Goal: Transaction & Acquisition: Book appointment/travel/reservation

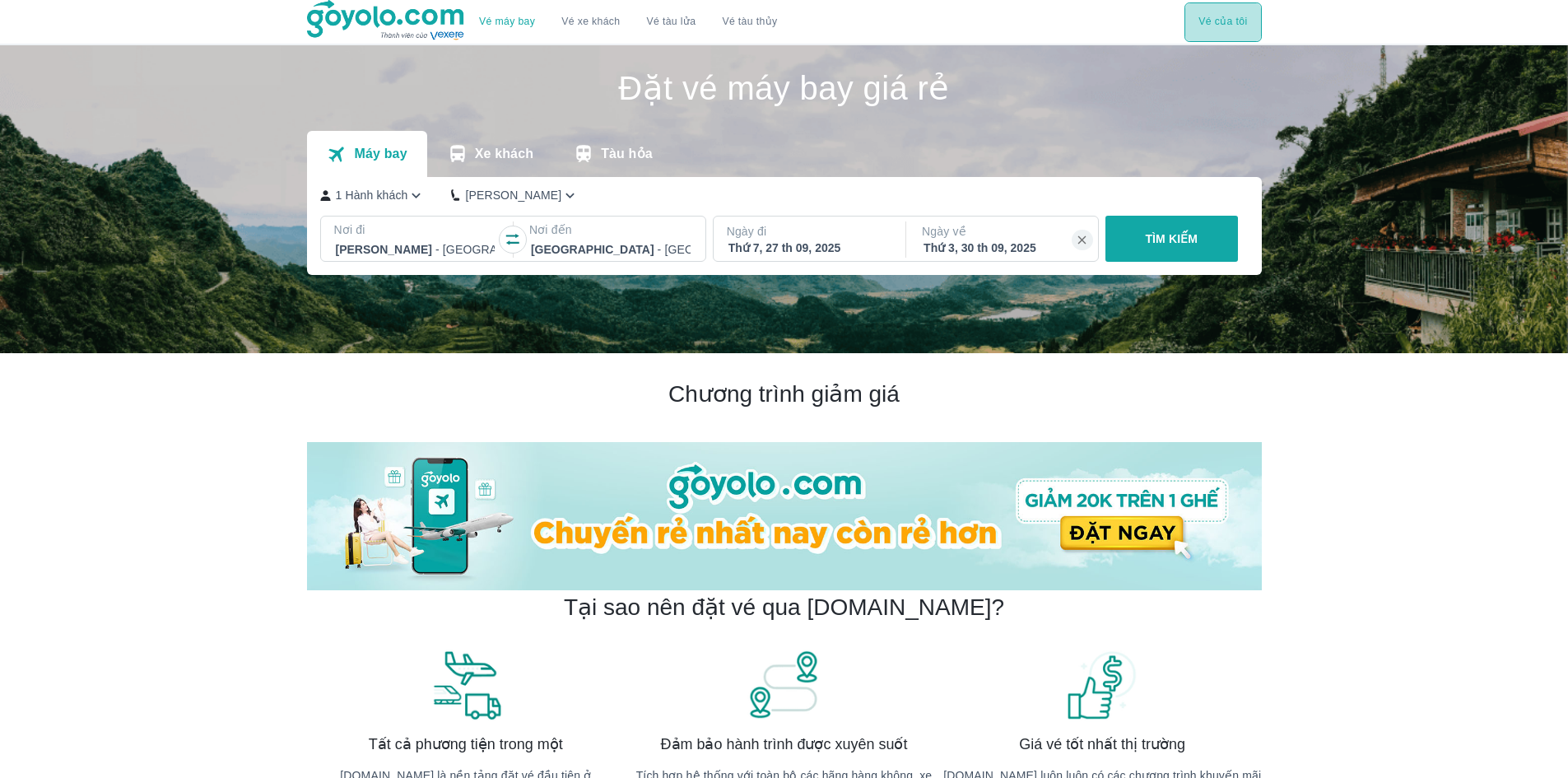
click at [1227, 14] on button "Vé của tôi" at bounding box center [1222, 22] width 76 height 40
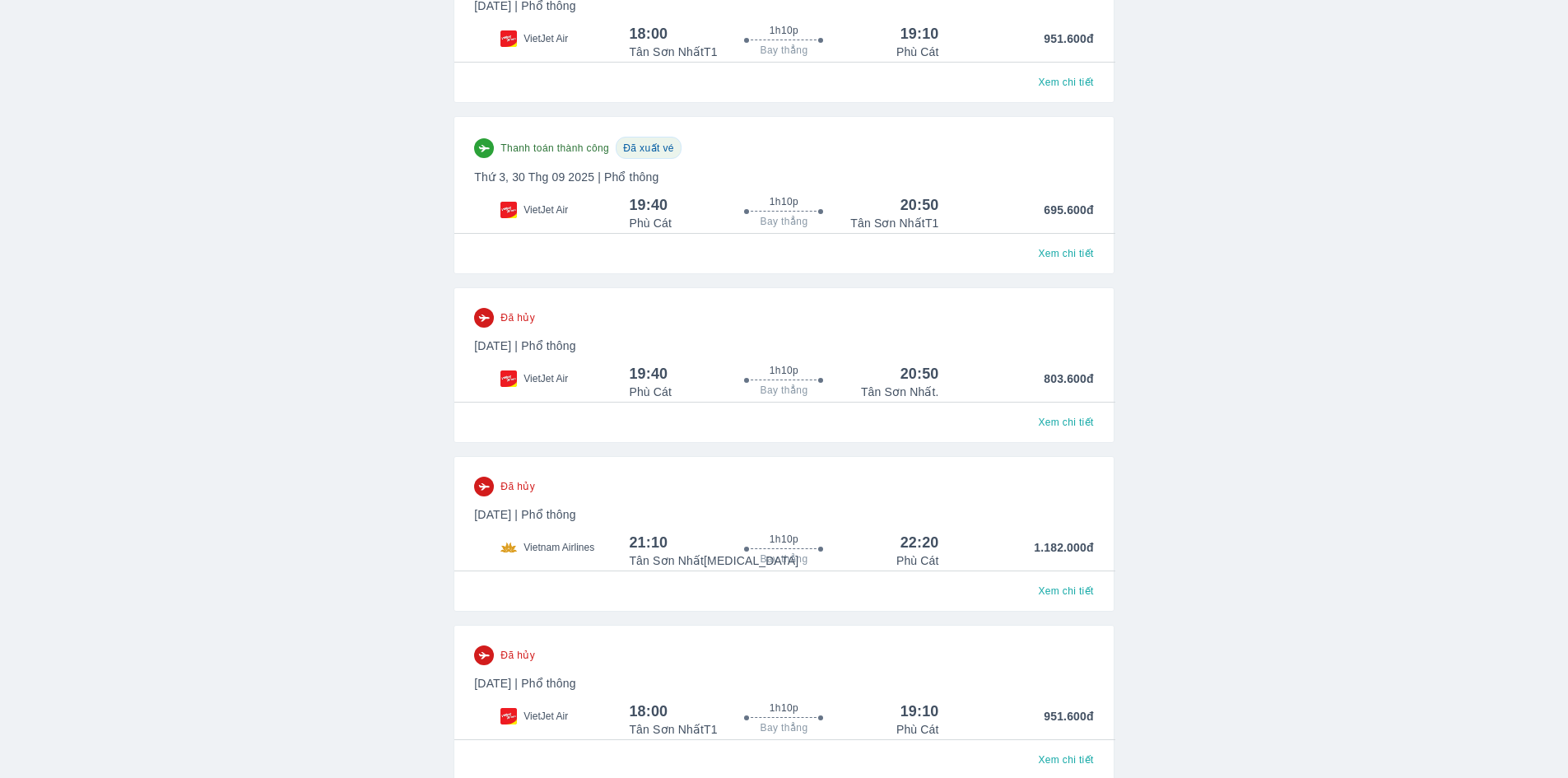
scroll to position [330, 0]
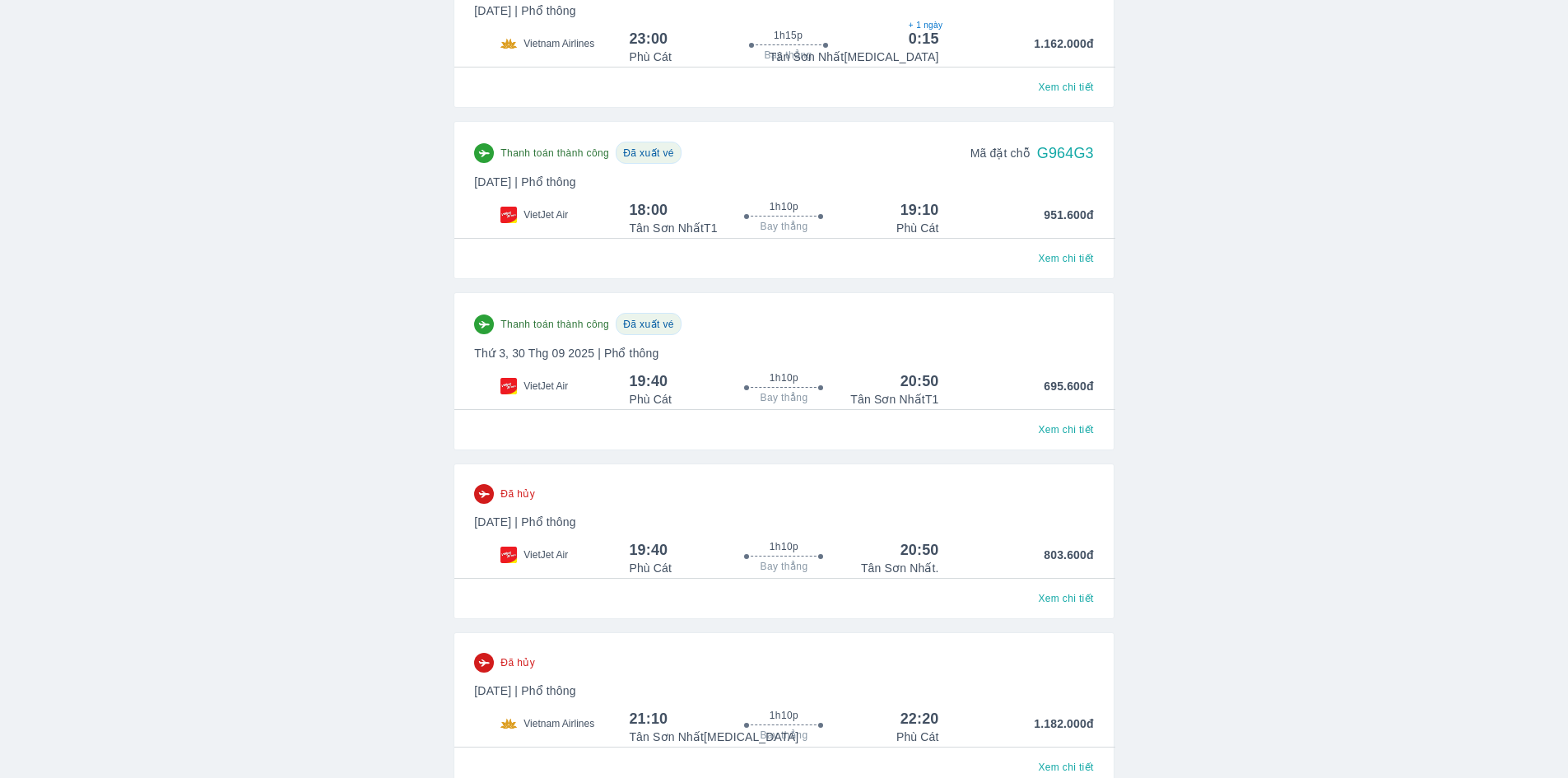
click at [881, 161] on div "Thanh toán thành công Đã xuất vé Mã đặt chỗ G964G3" at bounding box center [783, 153] width 619 height 22
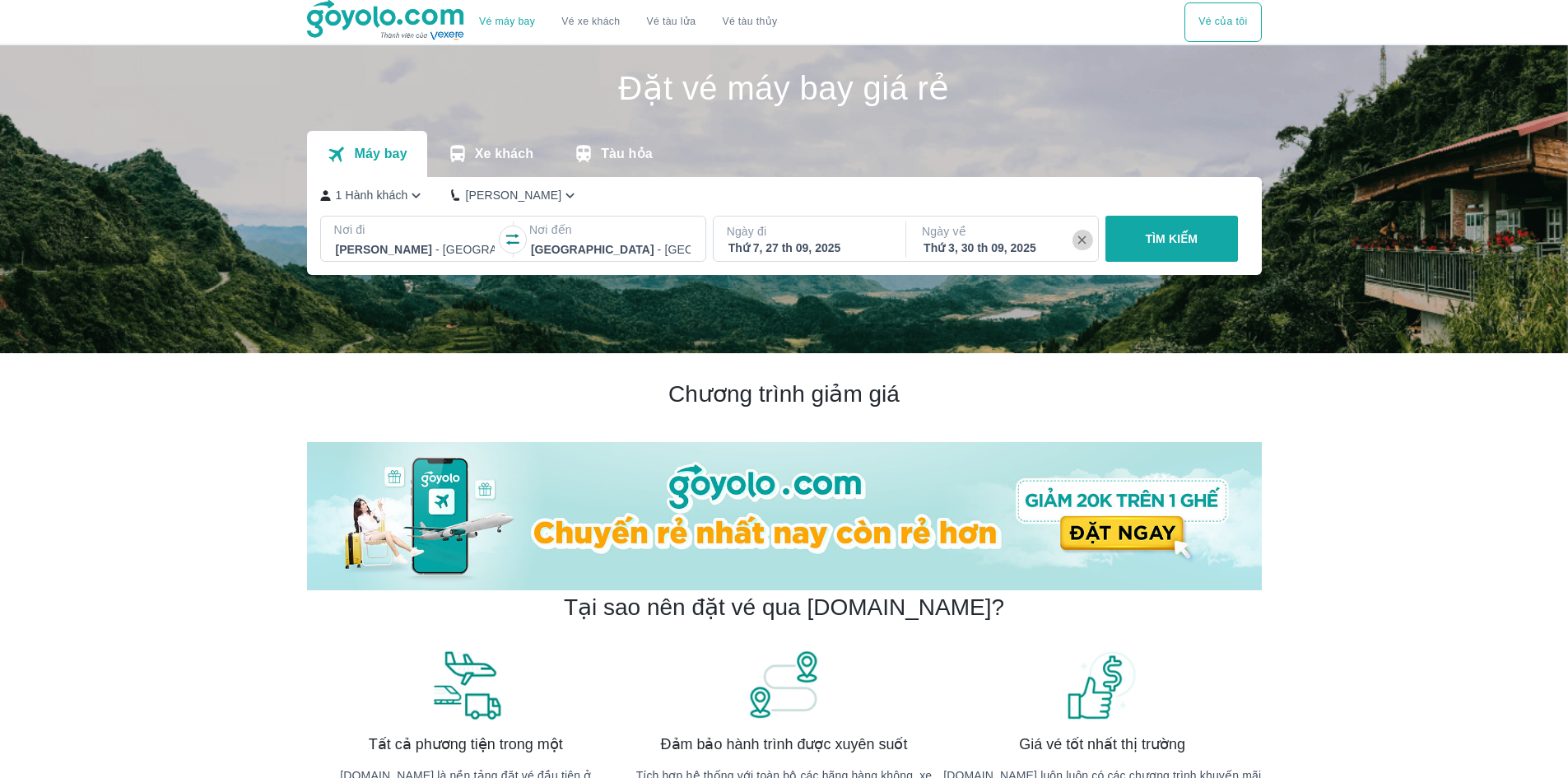
click at [1080, 241] on icon "button" at bounding box center [1081, 240] width 8 height 8
click at [1163, 233] on p "TÌM KIẾM" at bounding box center [1171, 239] width 53 height 16
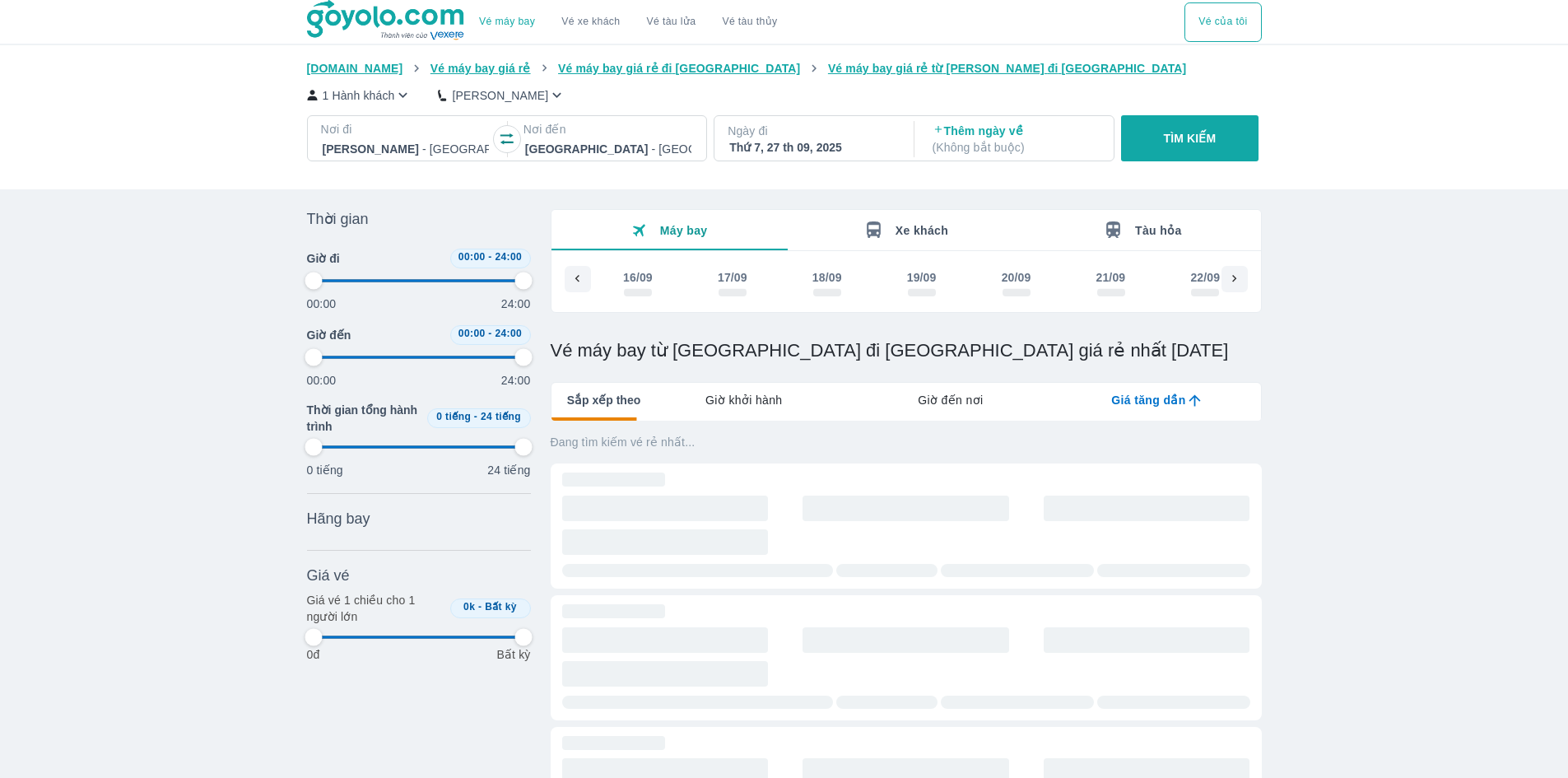
scroll to position [0, 546]
type input "97.9166666666667"
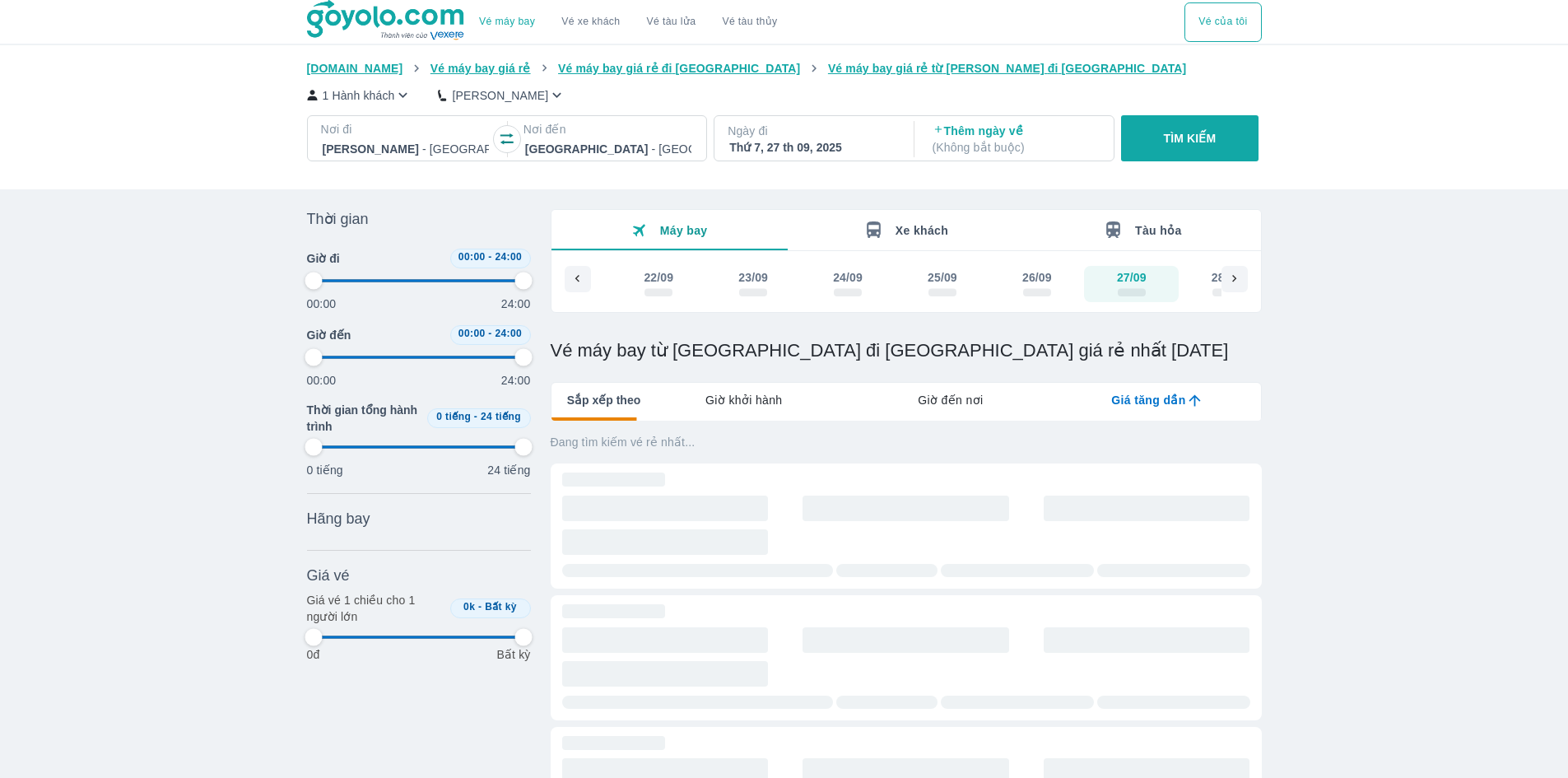
type input "97.9166666666667"
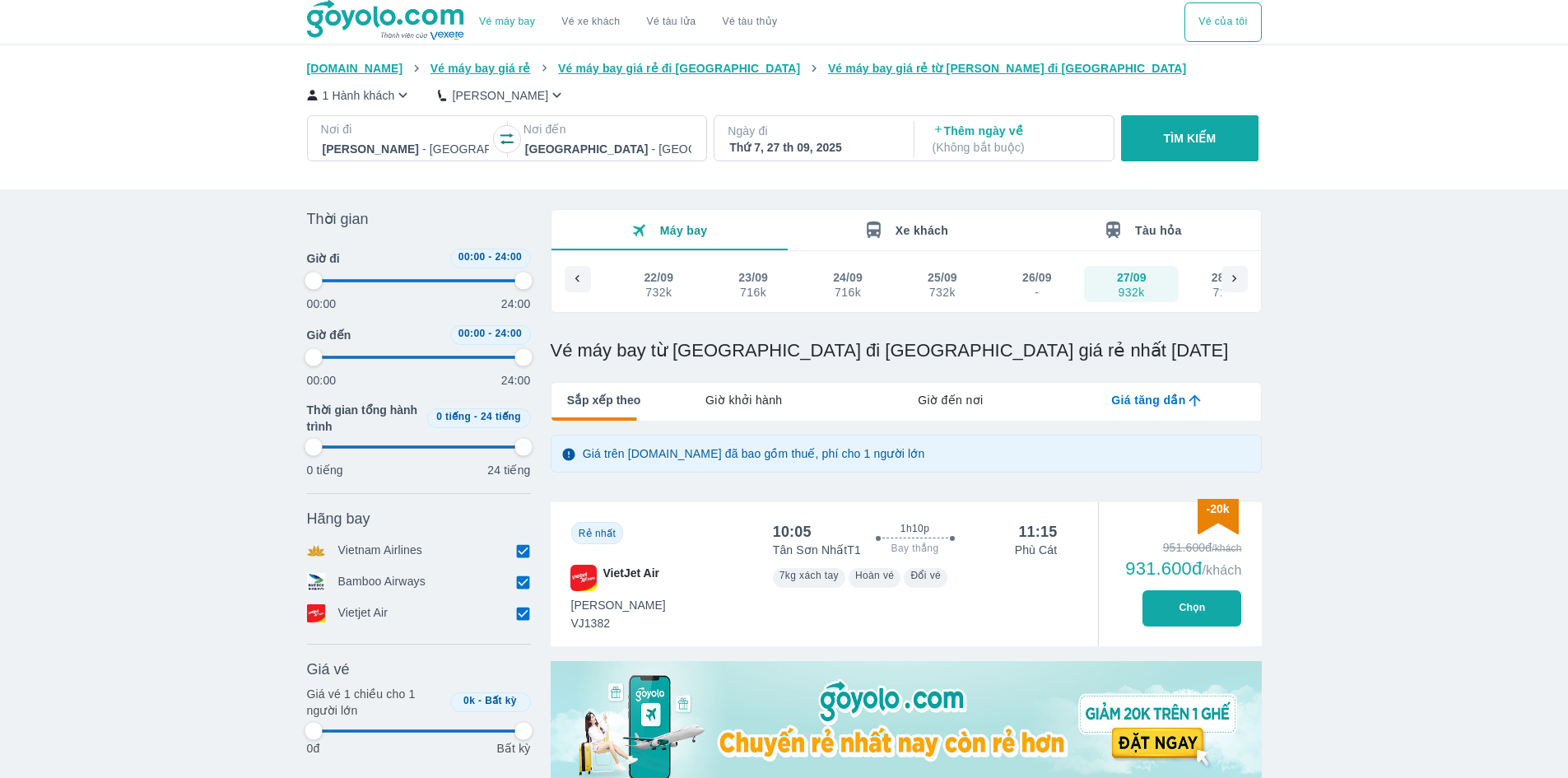
type input "97.9166666666667"
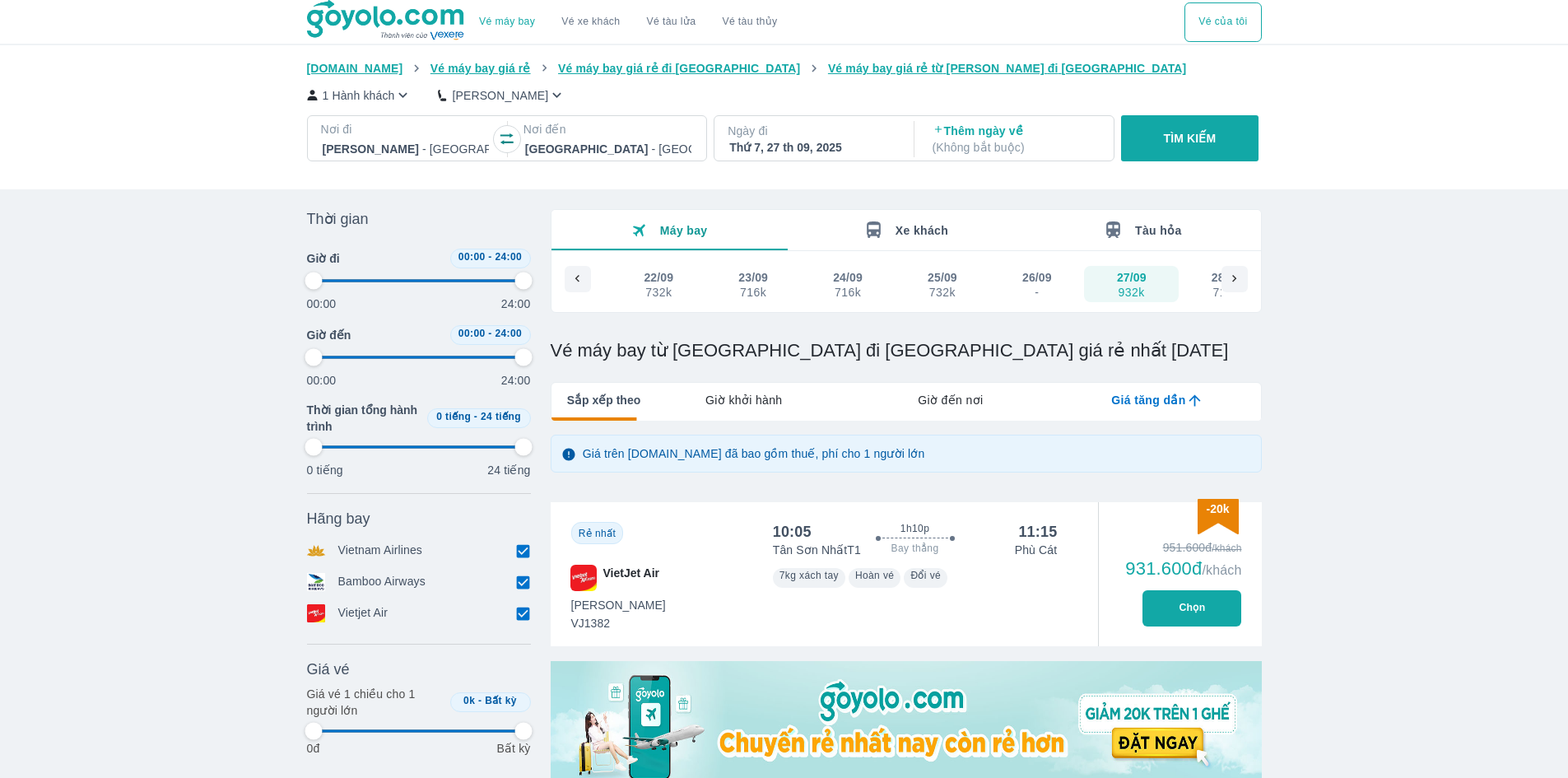
type input "97.9166666666667"
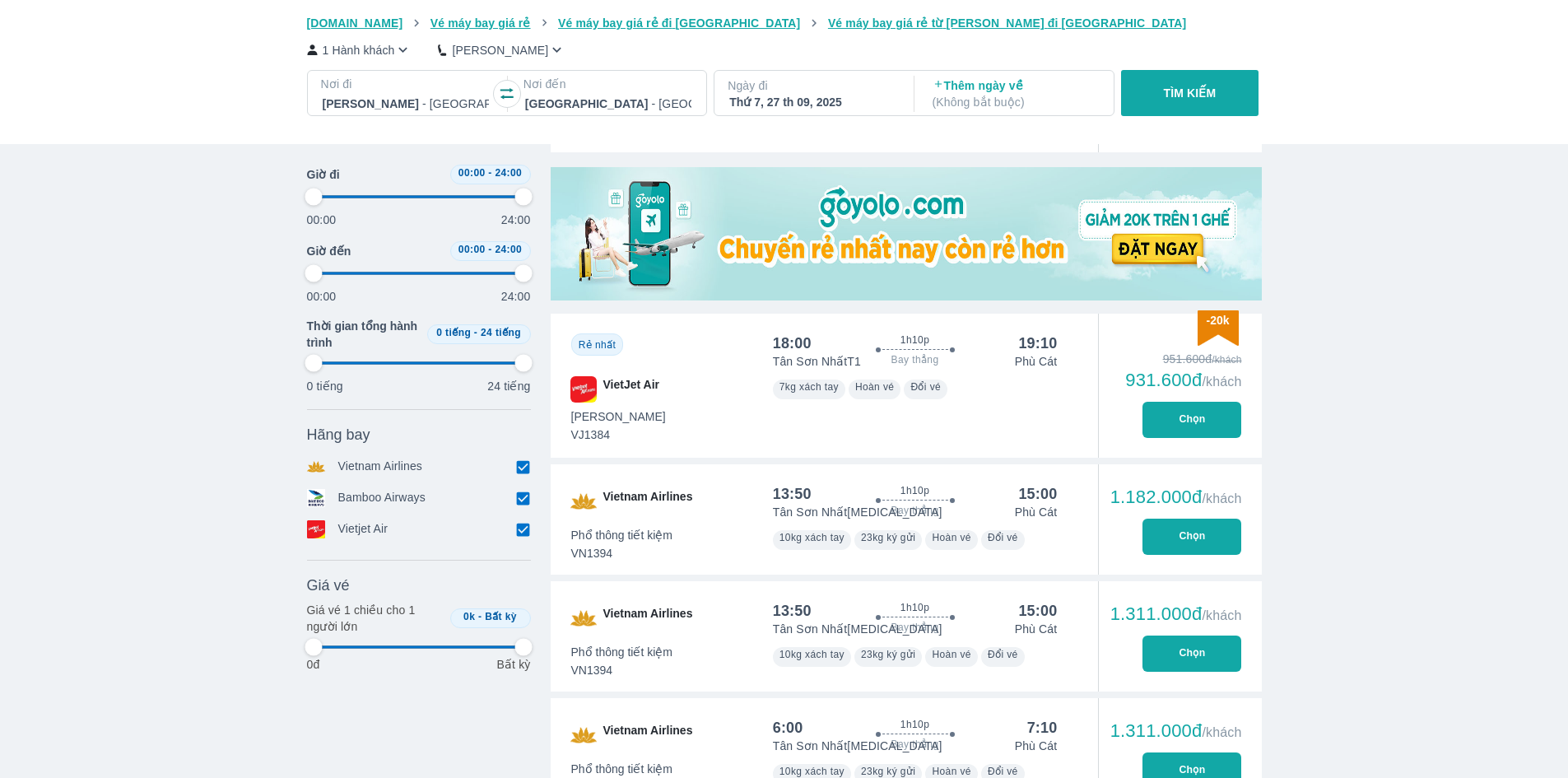
type input "97.9166666666667"
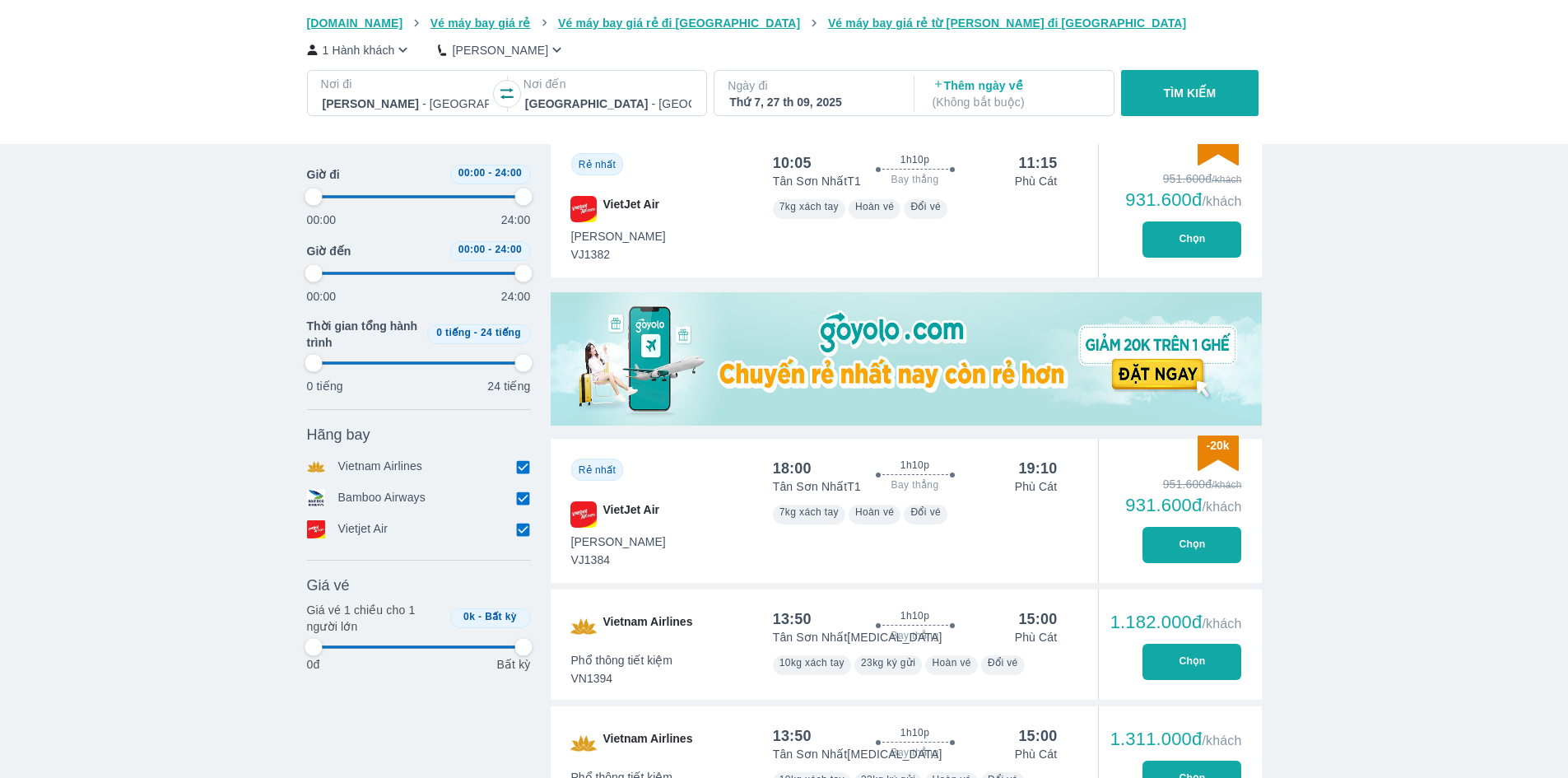
scroll to position [330, 0]
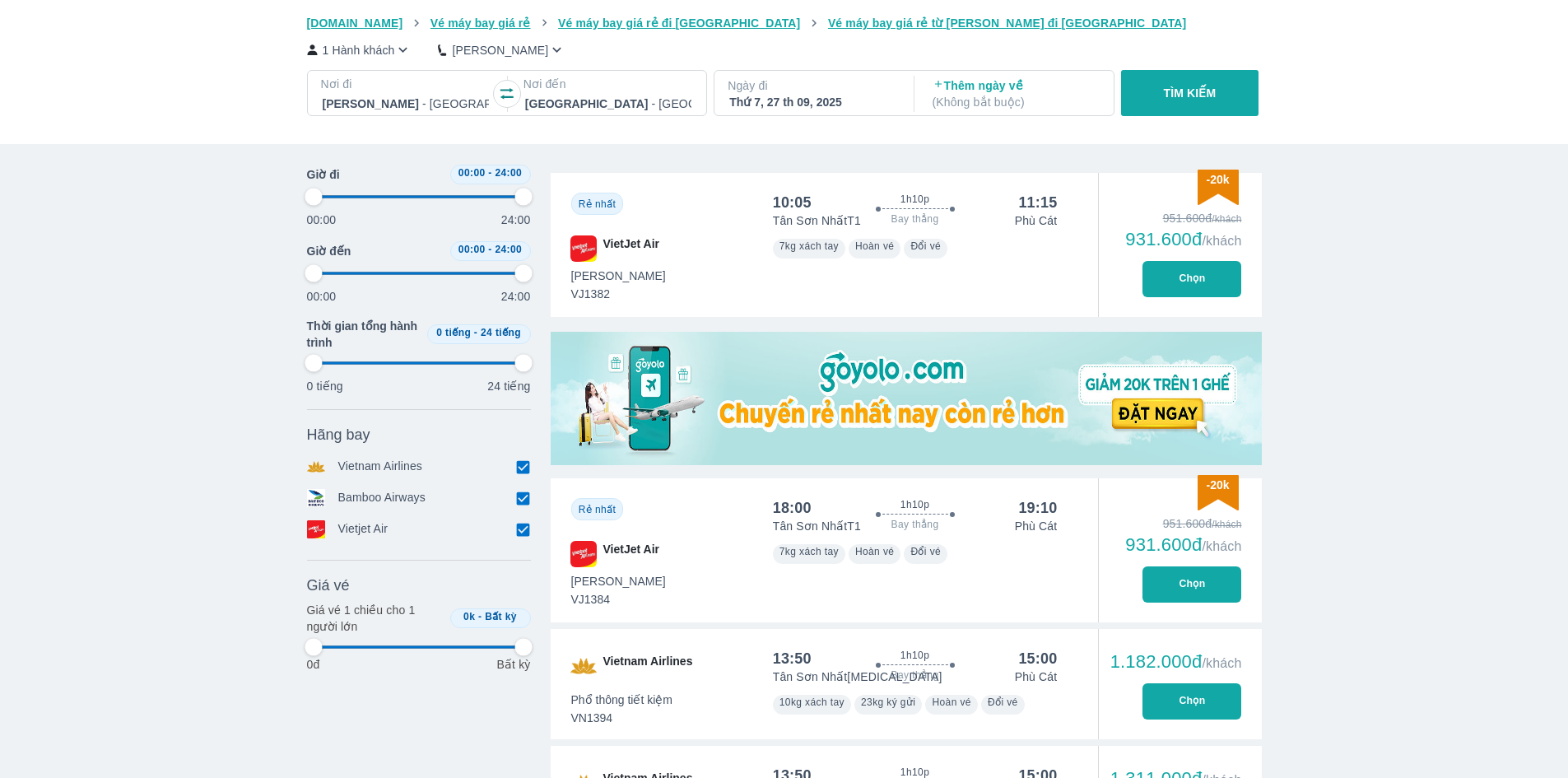
type input "97.9166666666667"
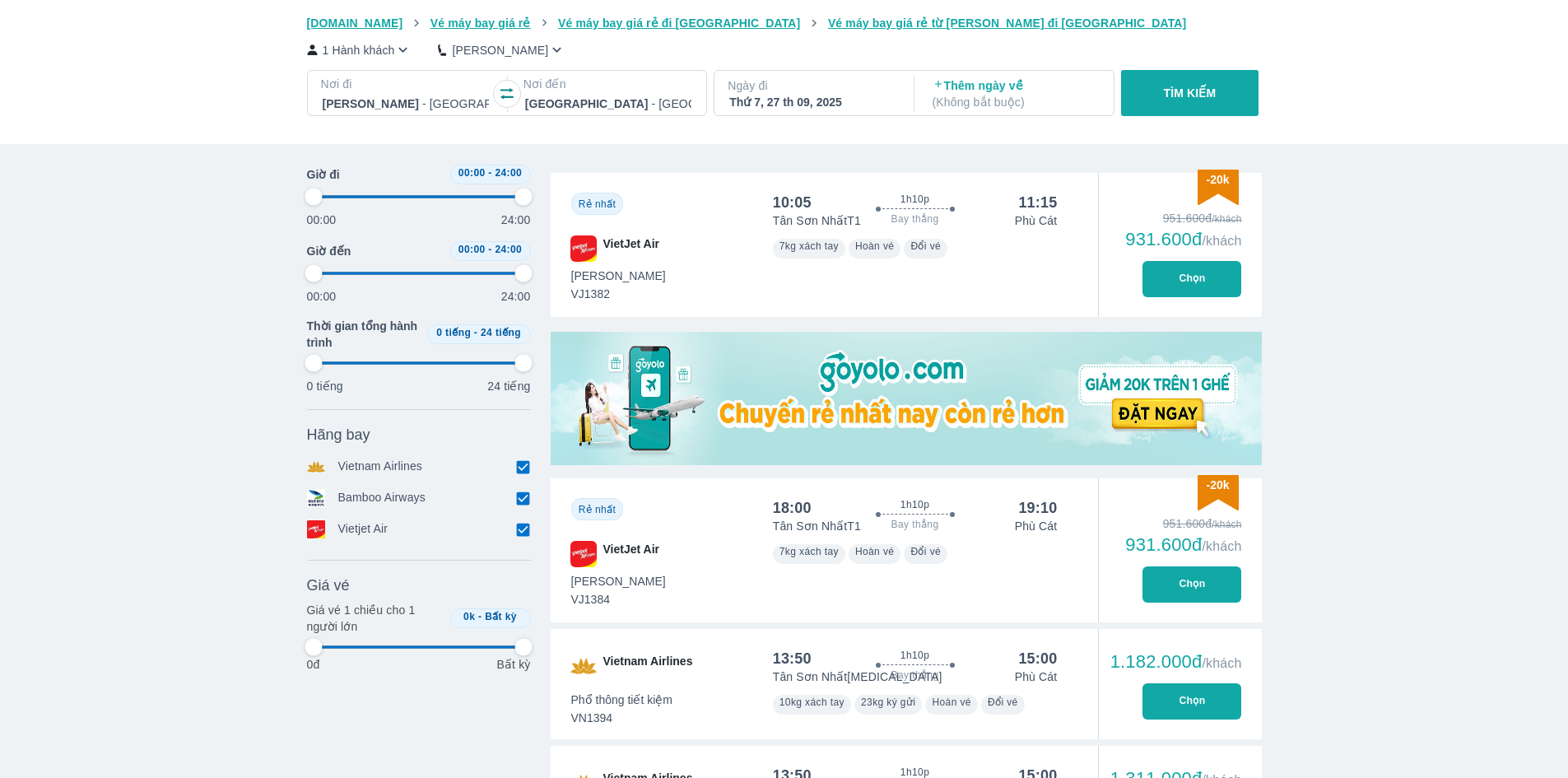
type input "97.9166666666667"
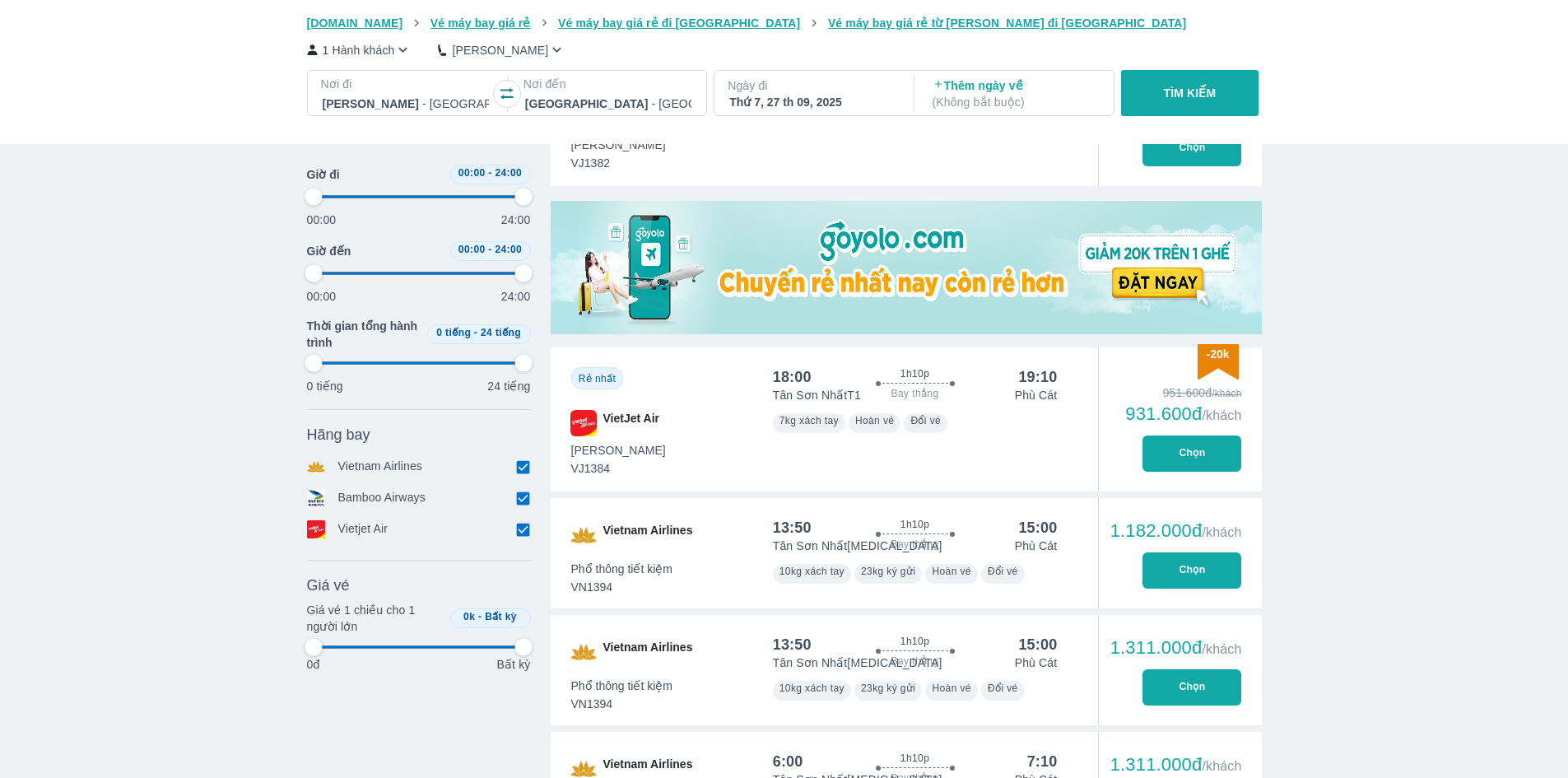
scroll to position [494, 0]
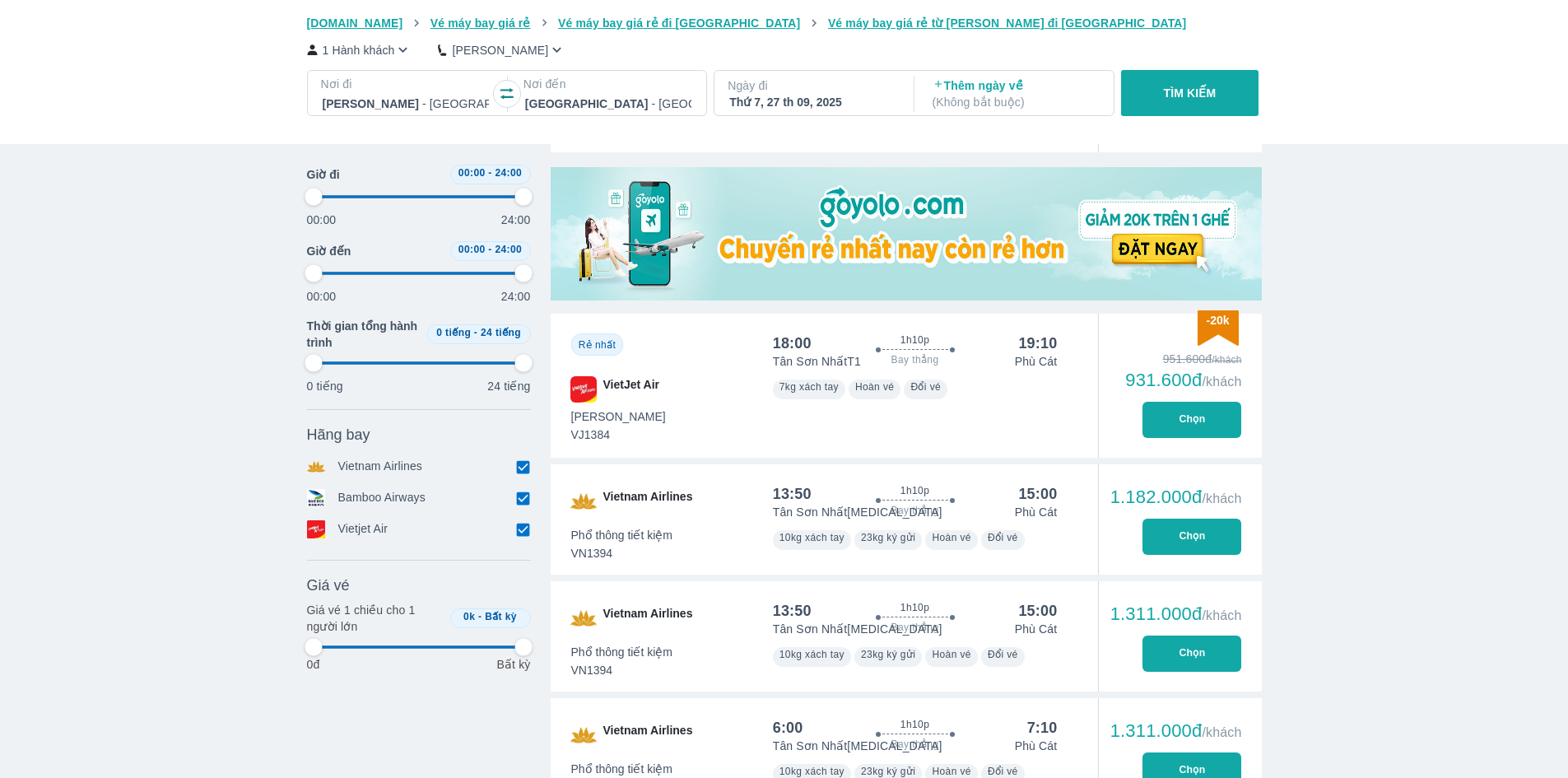
type input "97.9166666666667"
click at [1156, 420] on button "Chọn" at bounding box center [1192, 420] width 99 height 36
type input "97.9166666666667"
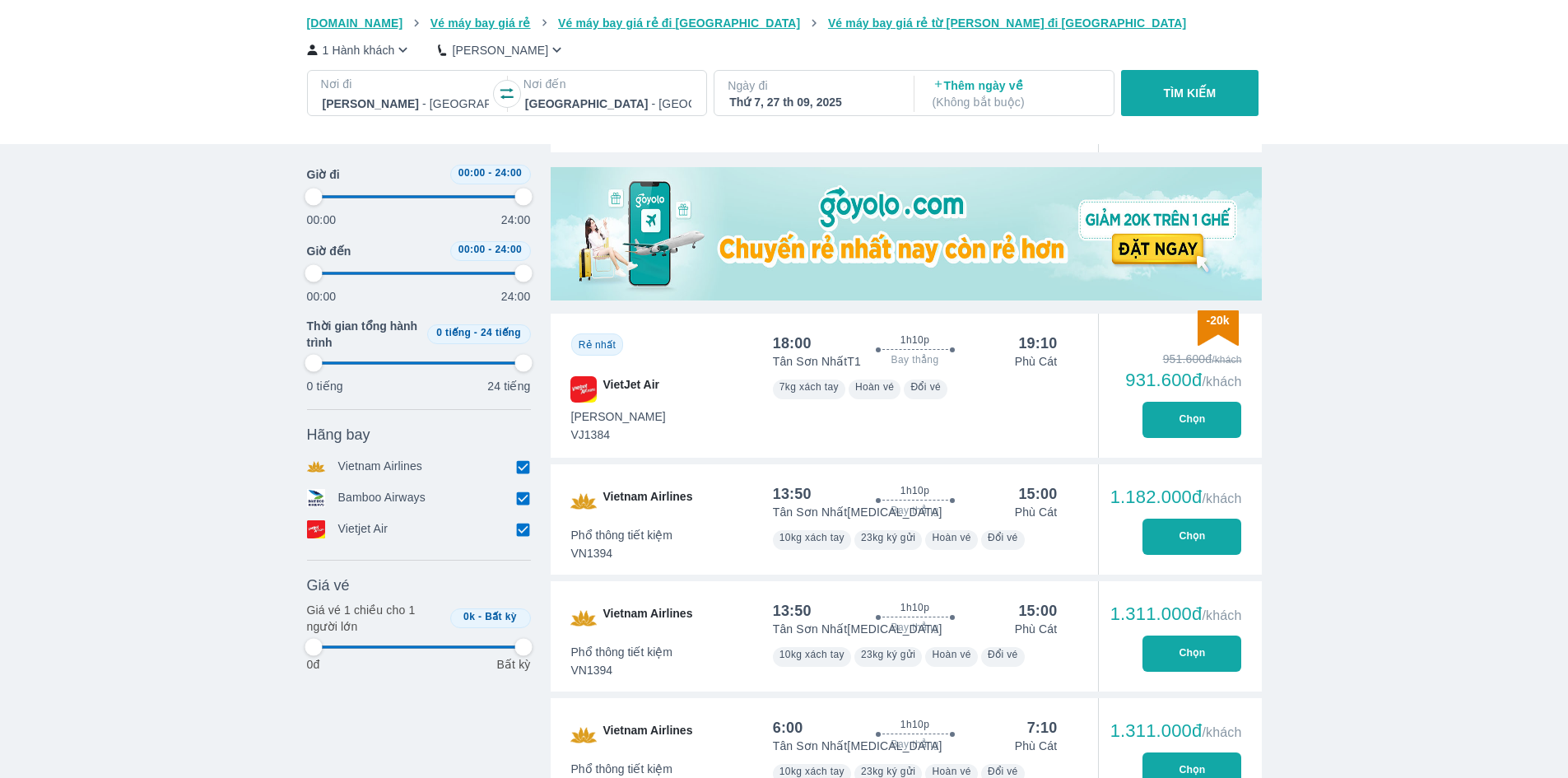
type input "97.9166666666667"
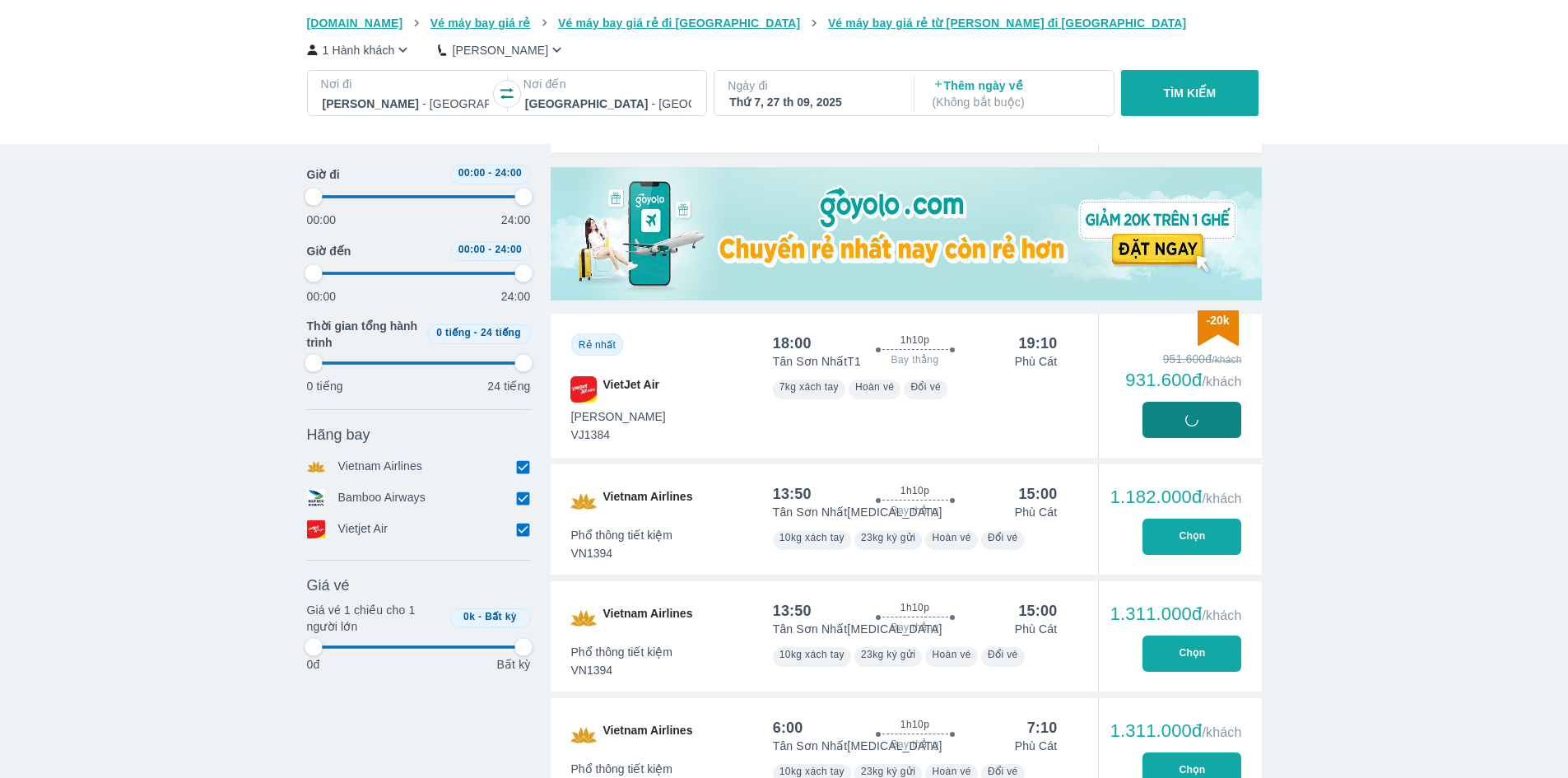
type input "97.9166666666667"
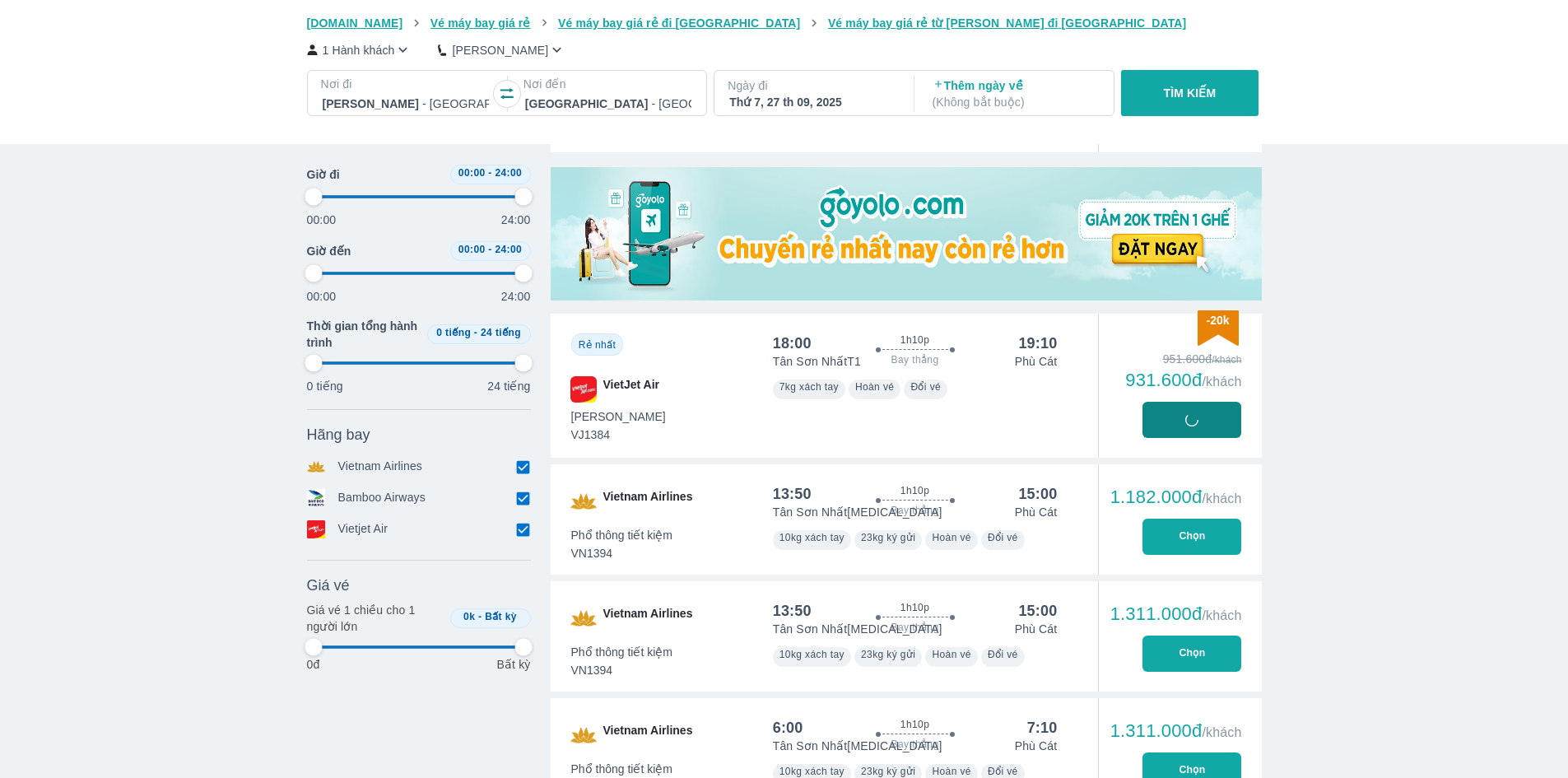
type input "97.9166666666667"
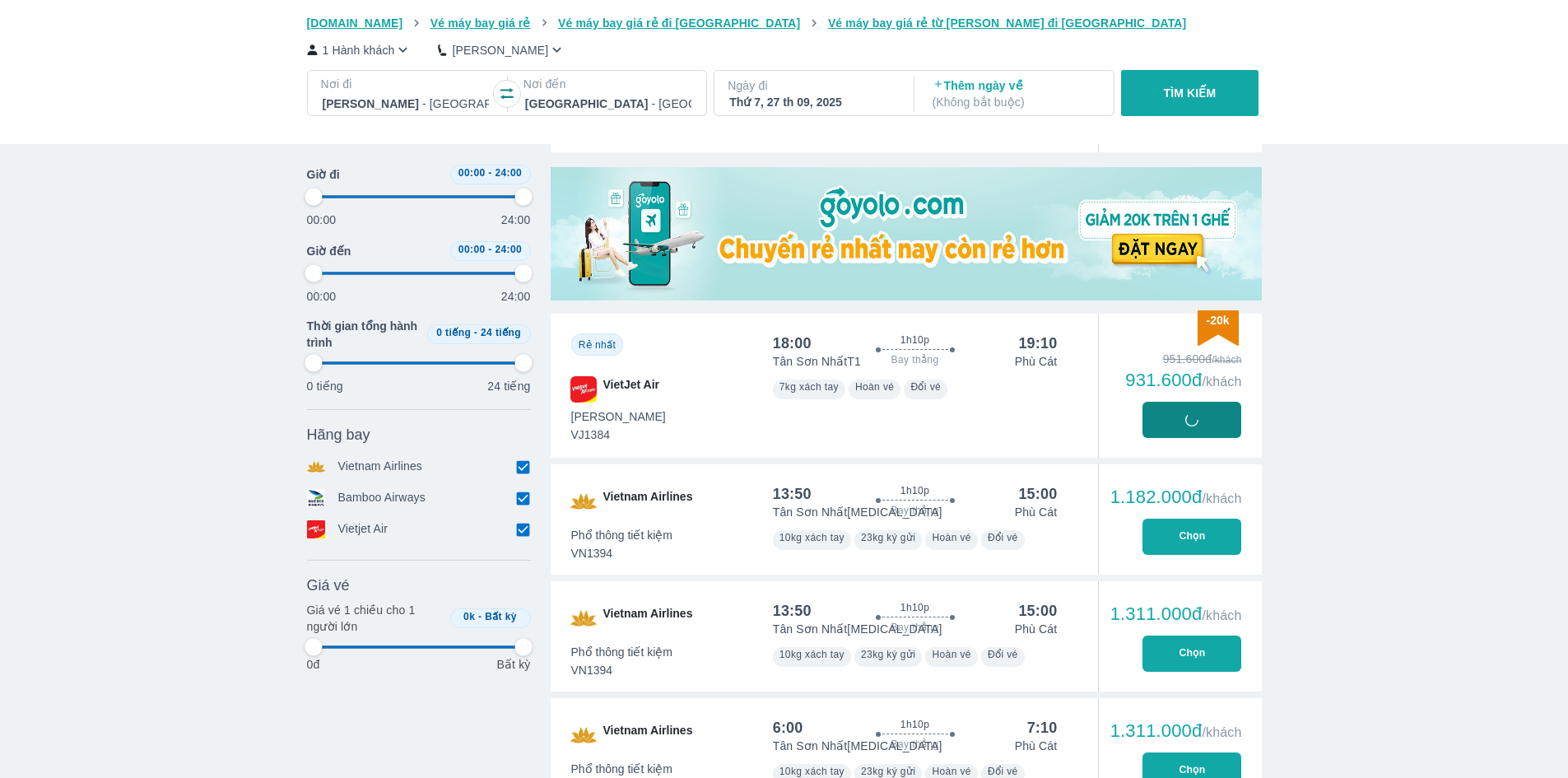
type input "97.9166666666667"
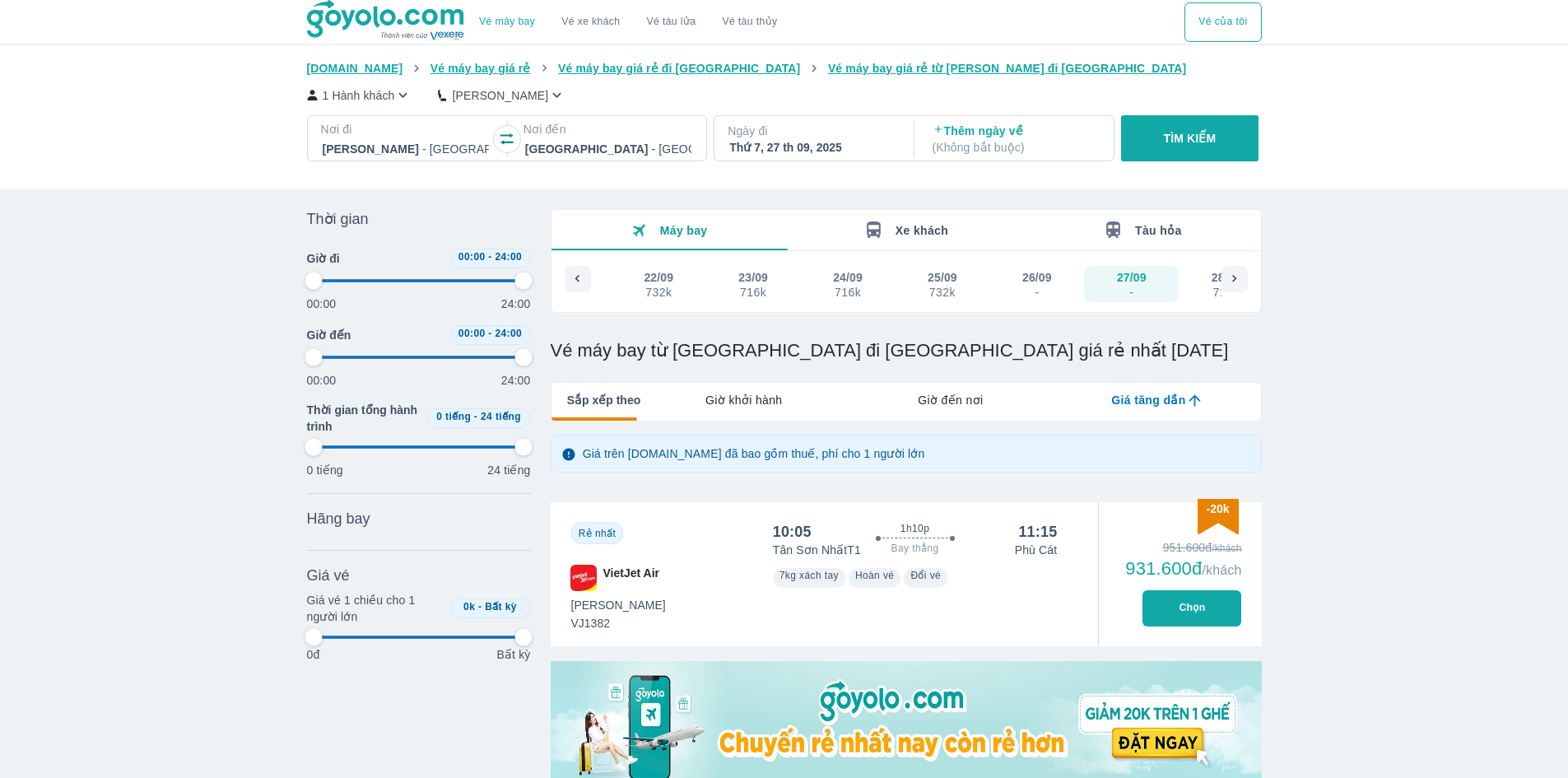
type input "97.9166666666667"
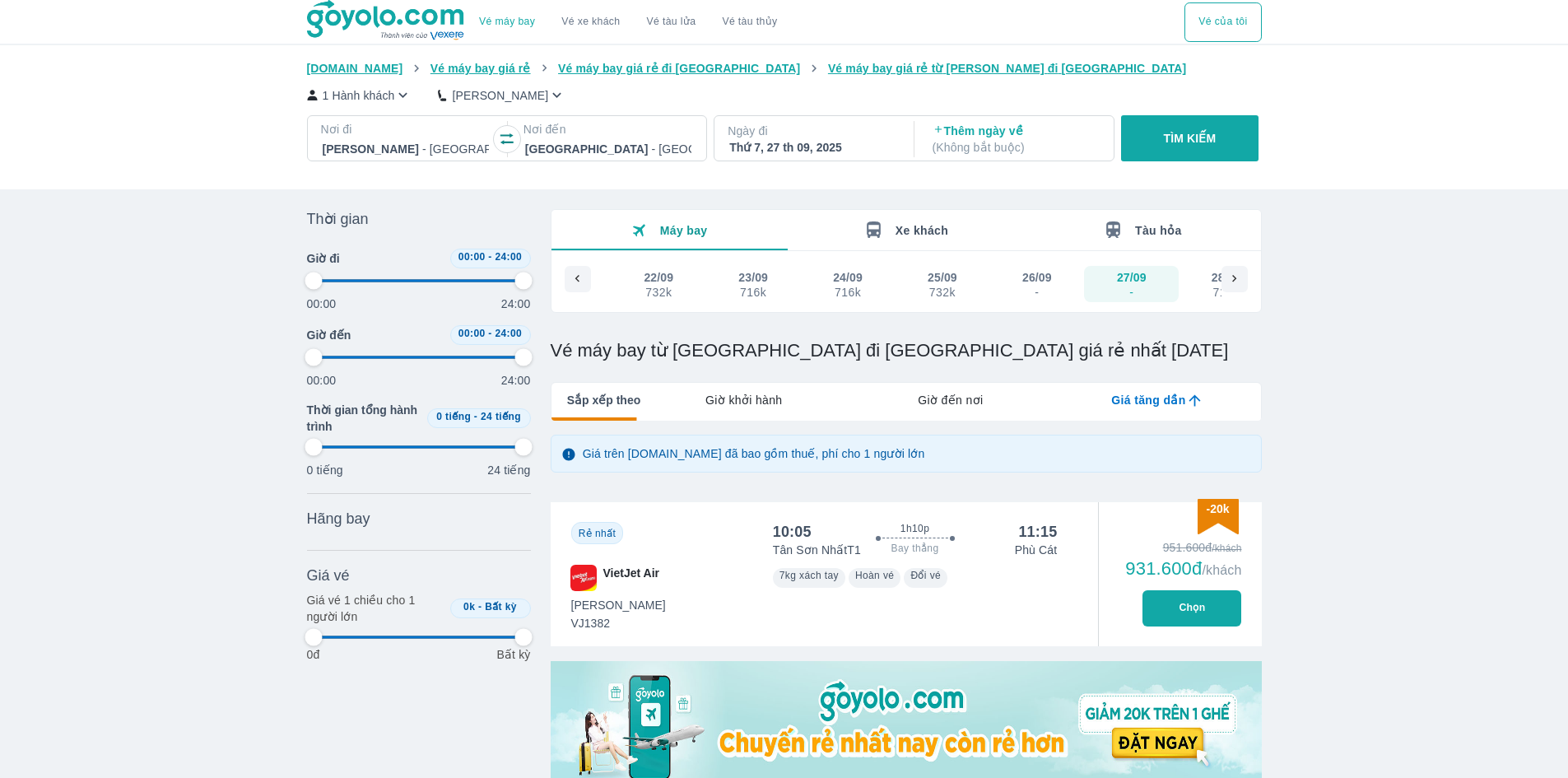
type input "97.9166666666667"
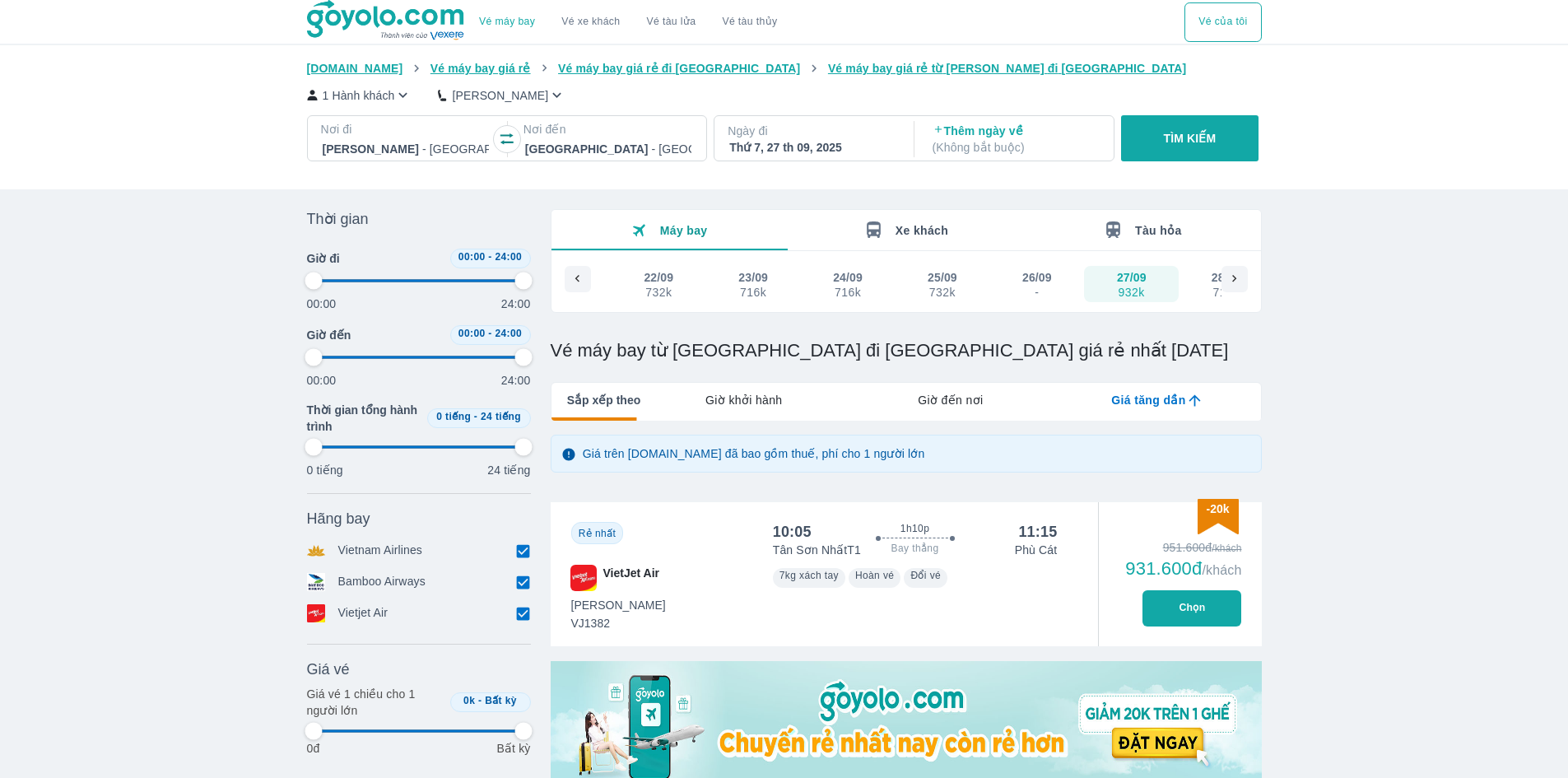
type input "97.9166666666667"
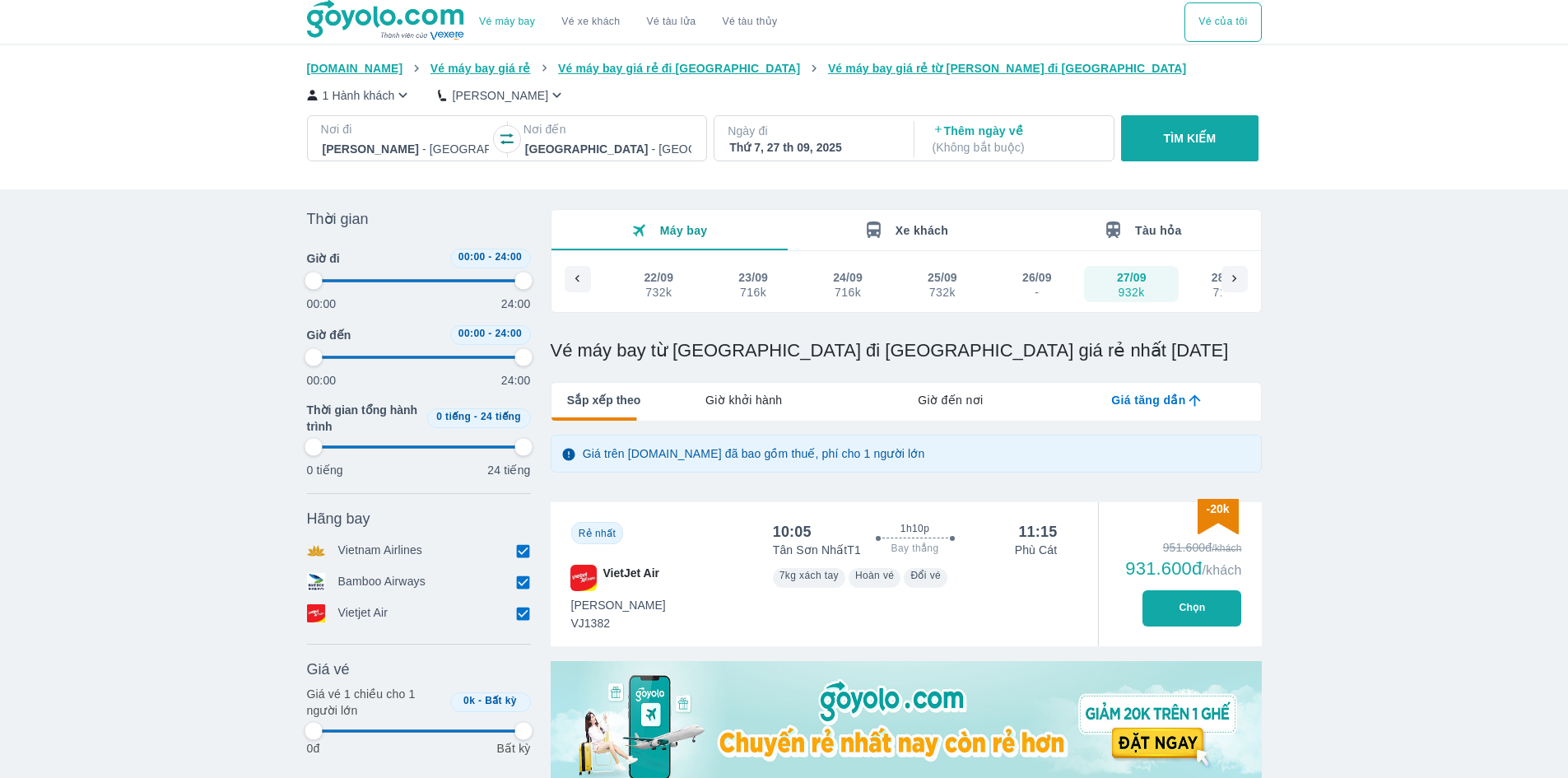
type input "97.9166666666667"
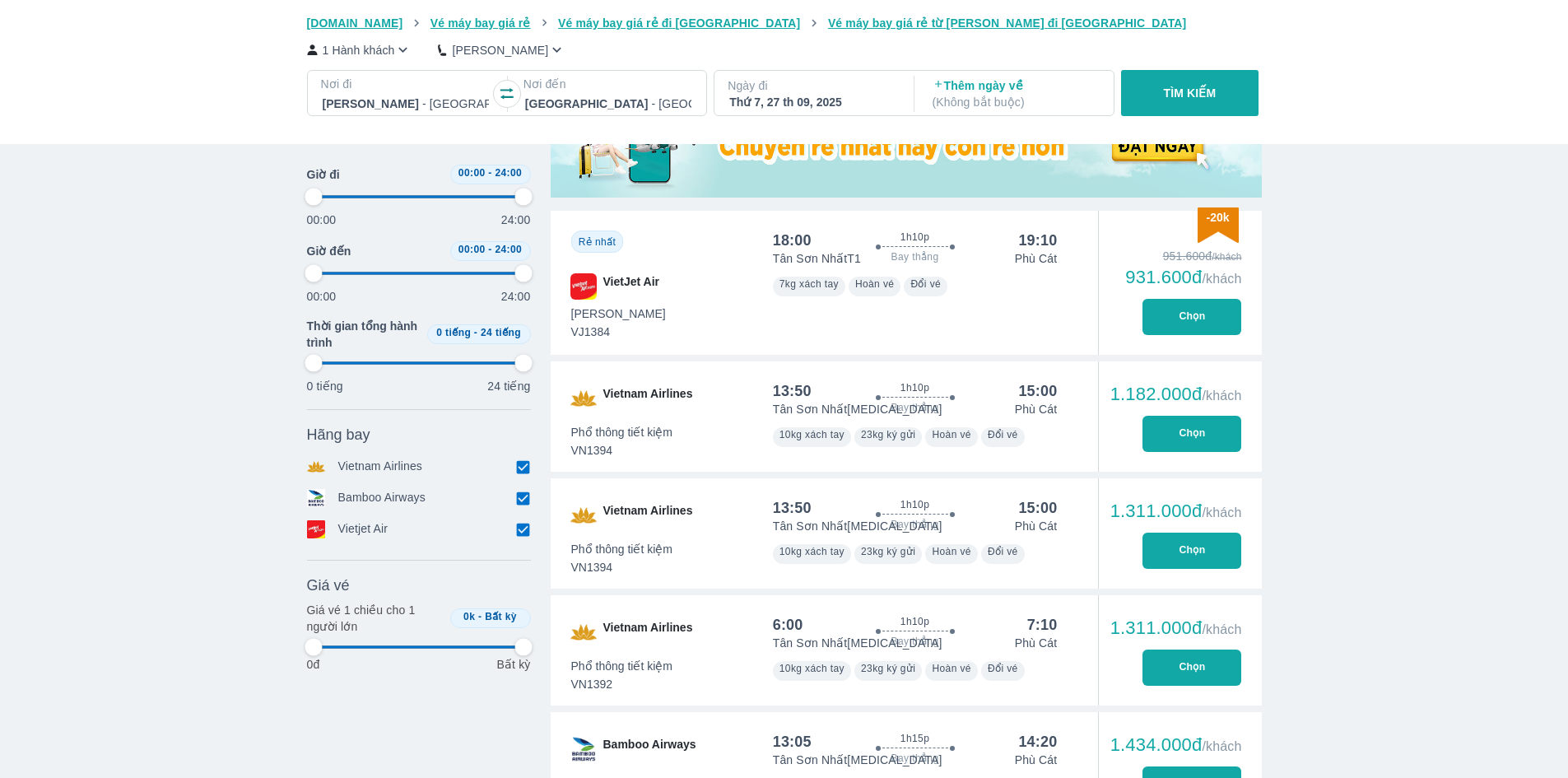
type input "97.9166666666667"
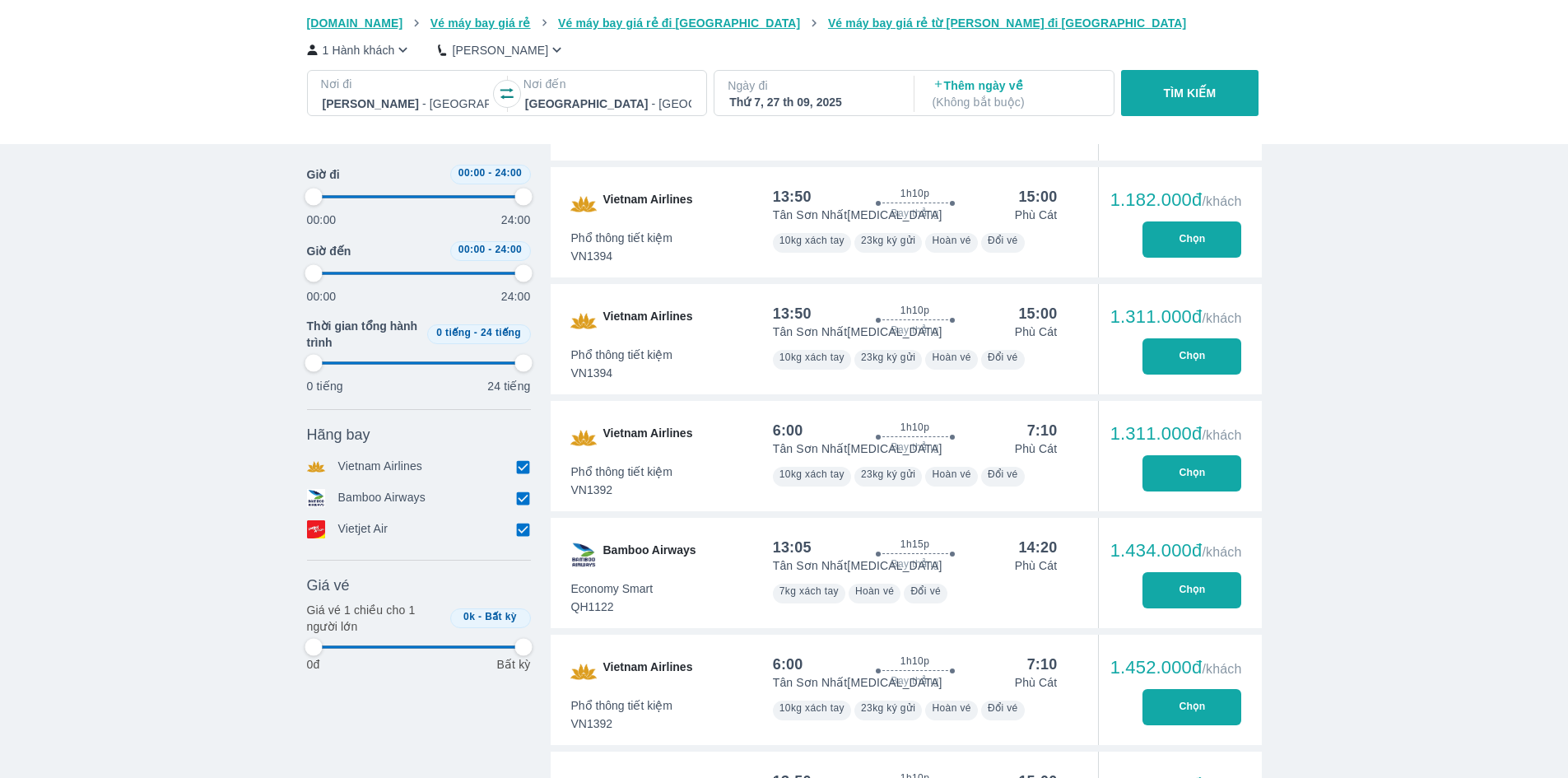
scroll to position [809, 0]
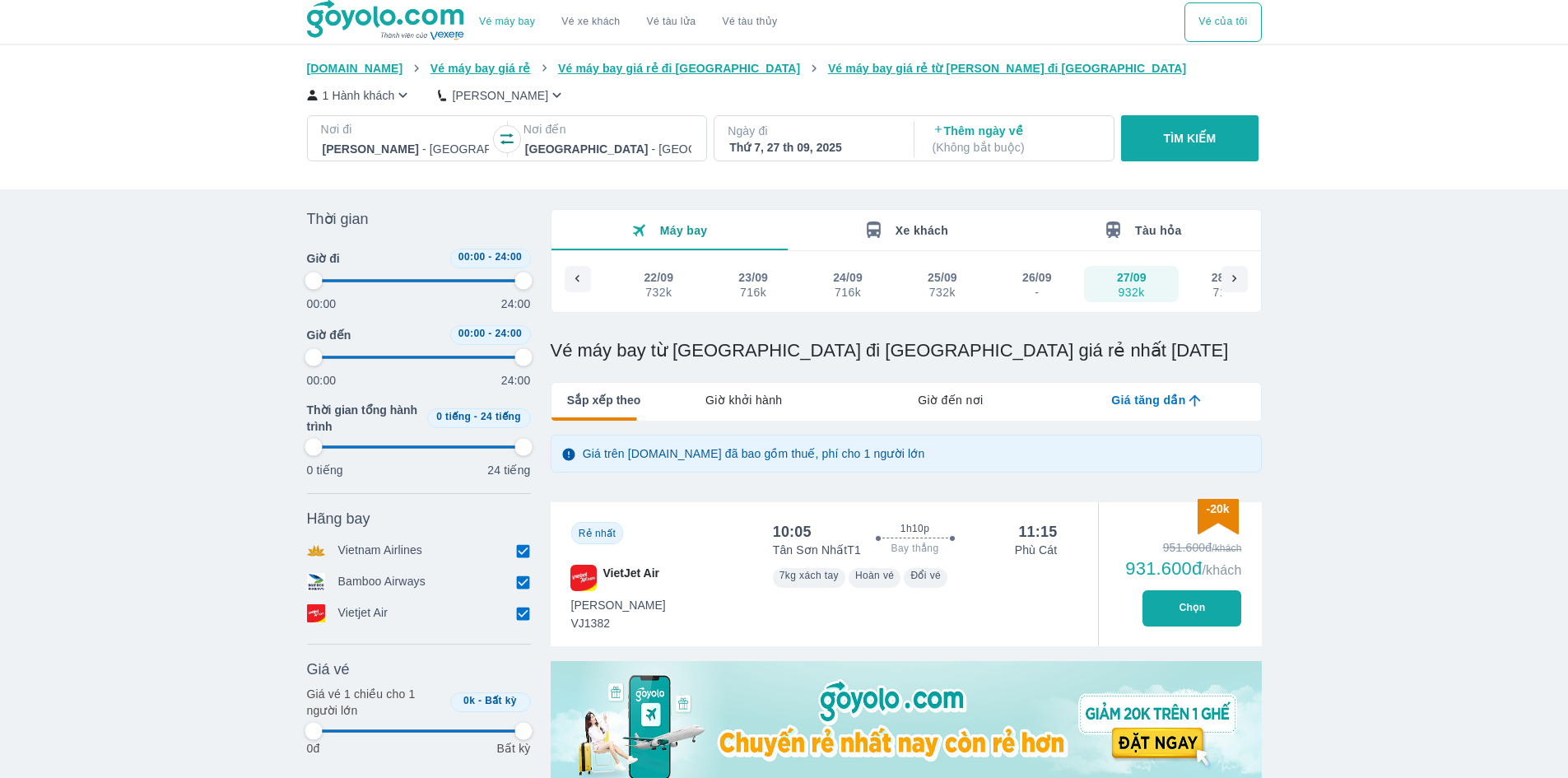
type input "97.9166666666667"
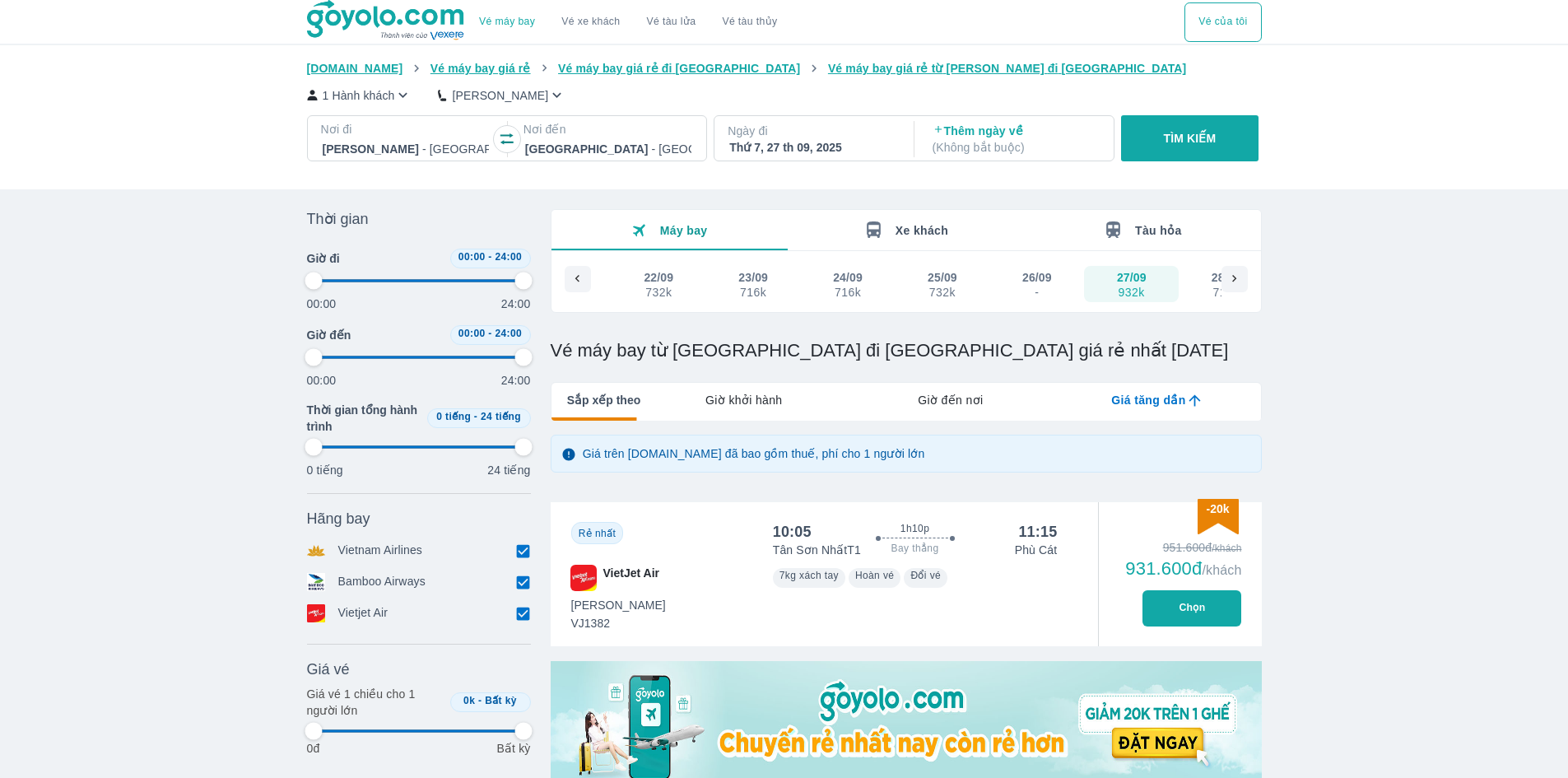
type input "97.9166666666667"
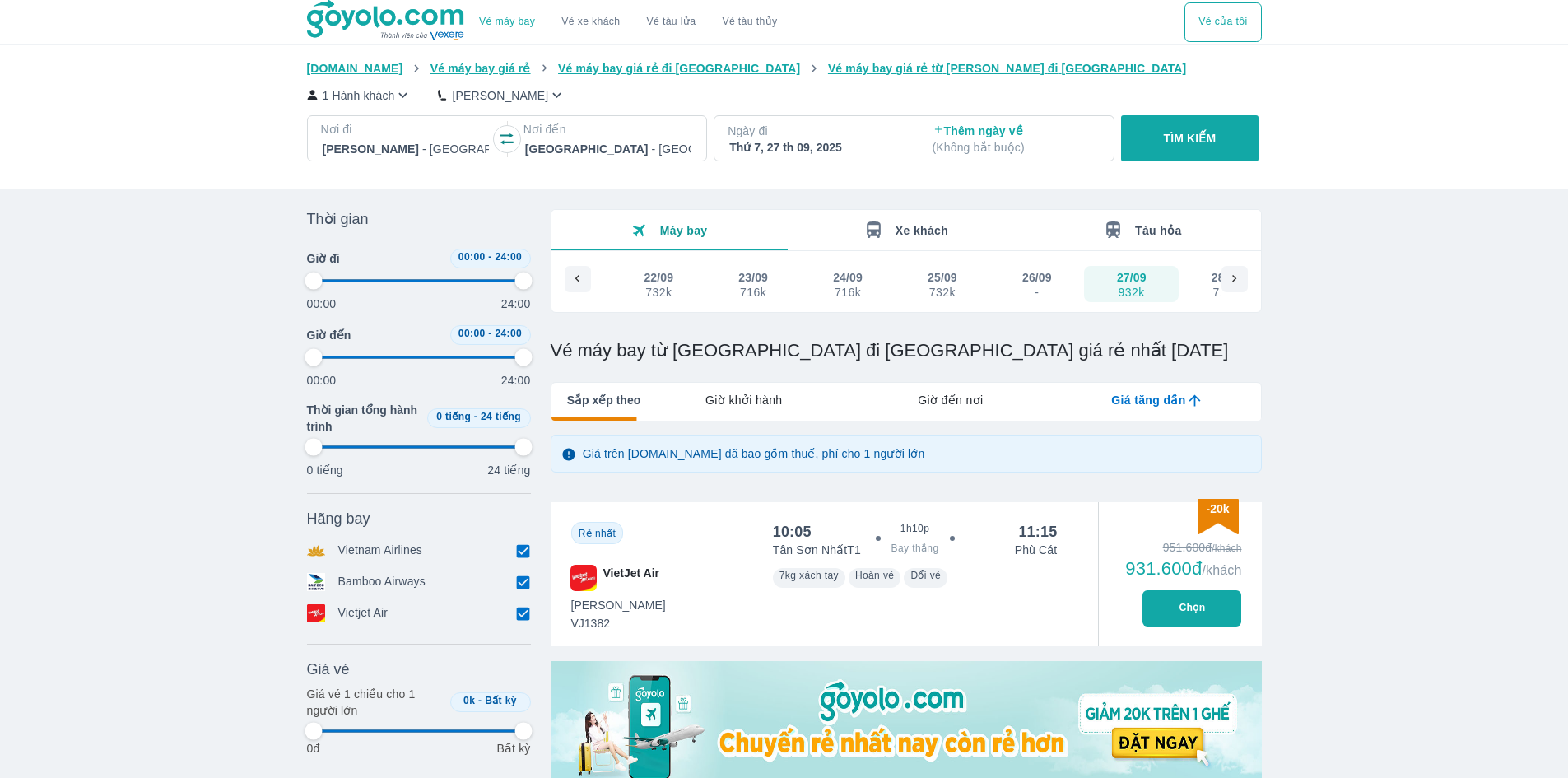
type input "97.9166666666667"
click at [993, 155] on p "( Không bắt buộc )" at bounding box center [1015, 147] width 166 height 16
type input "97.9166666666667"
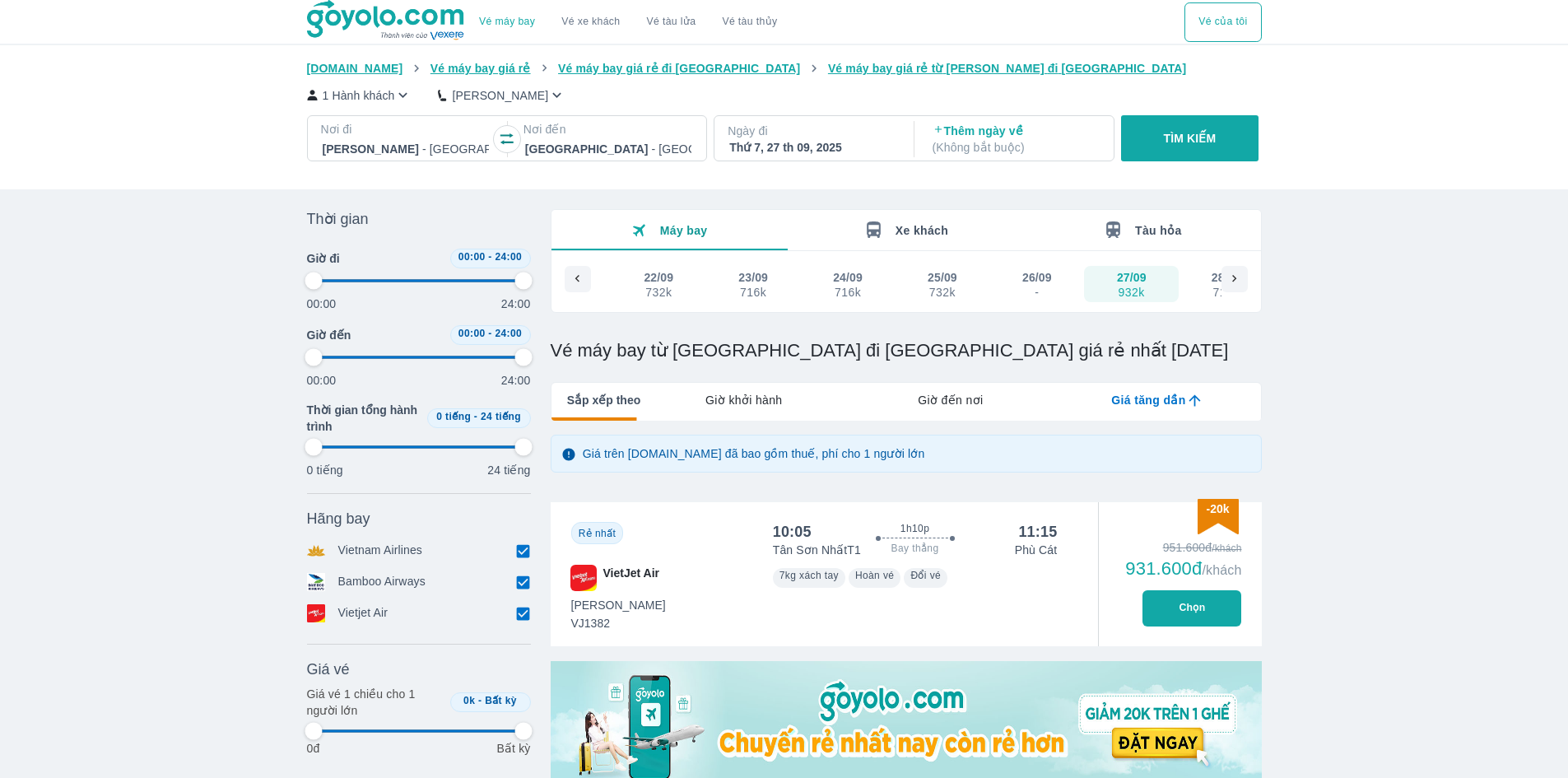
type input "97.9166666666667"
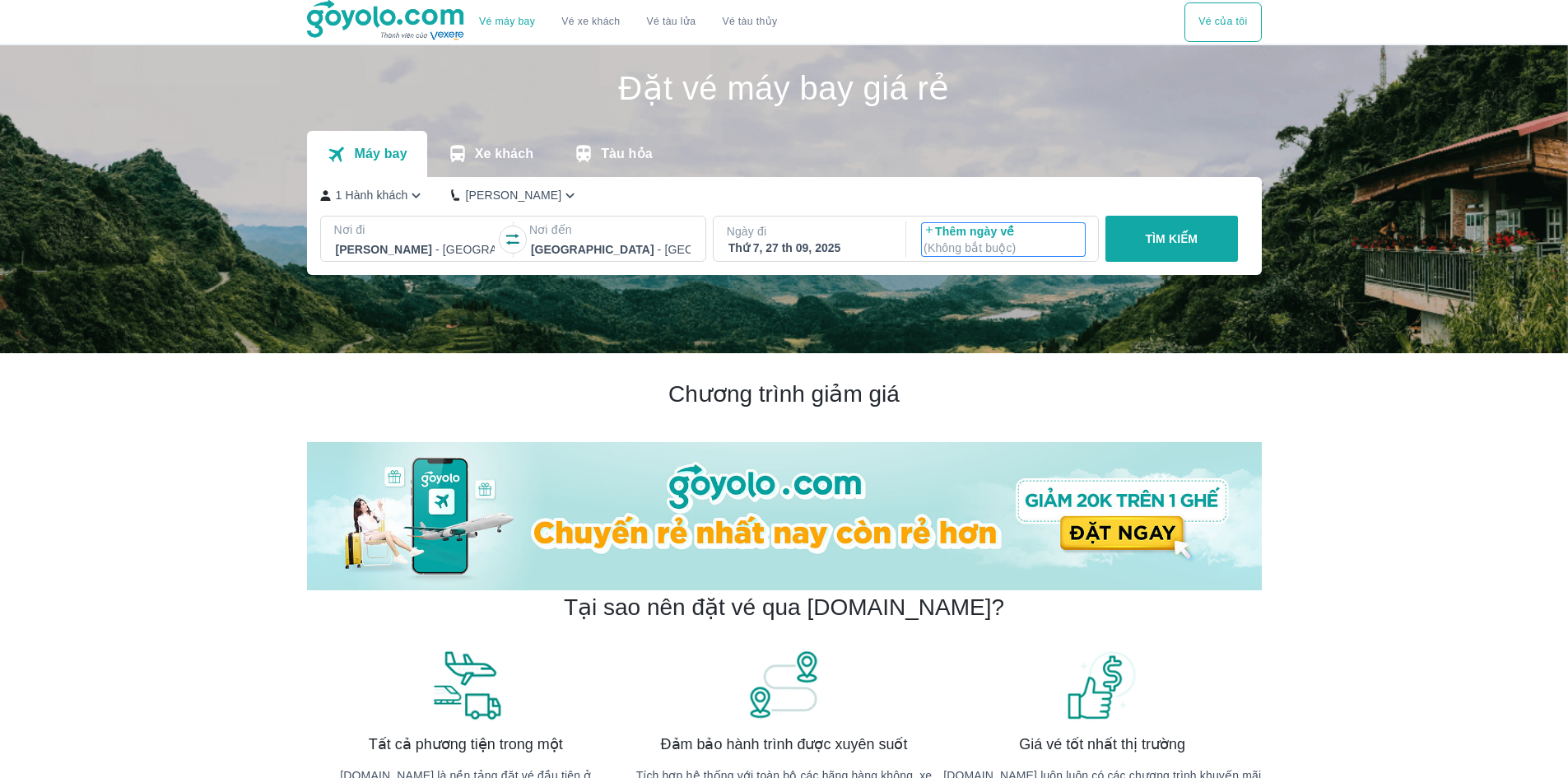
click at [989, 248] on p "( Không bắt buộc )" at bounding box center [1003, 248] width 160 height 16
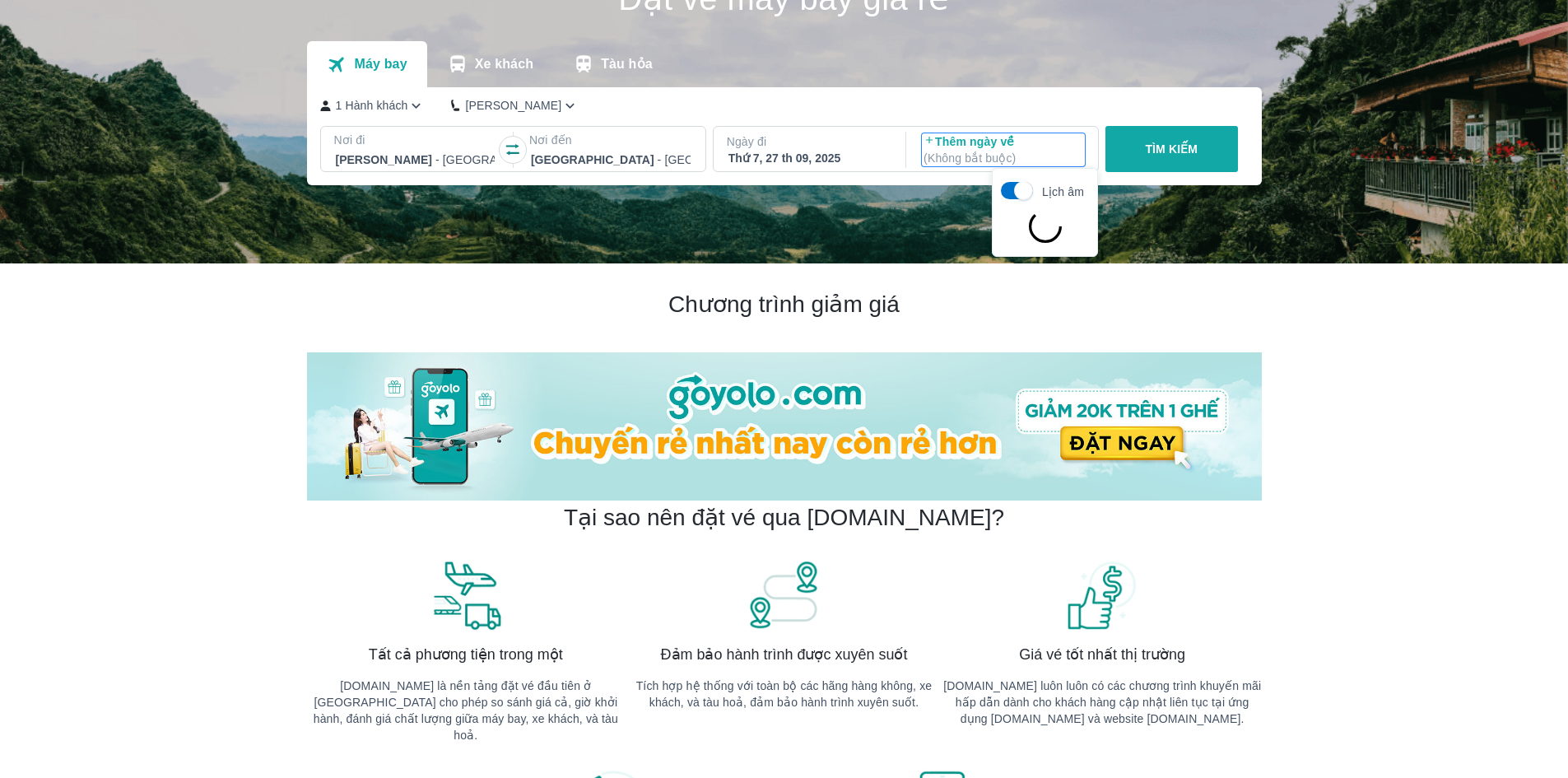
scroll to position [94, 0]
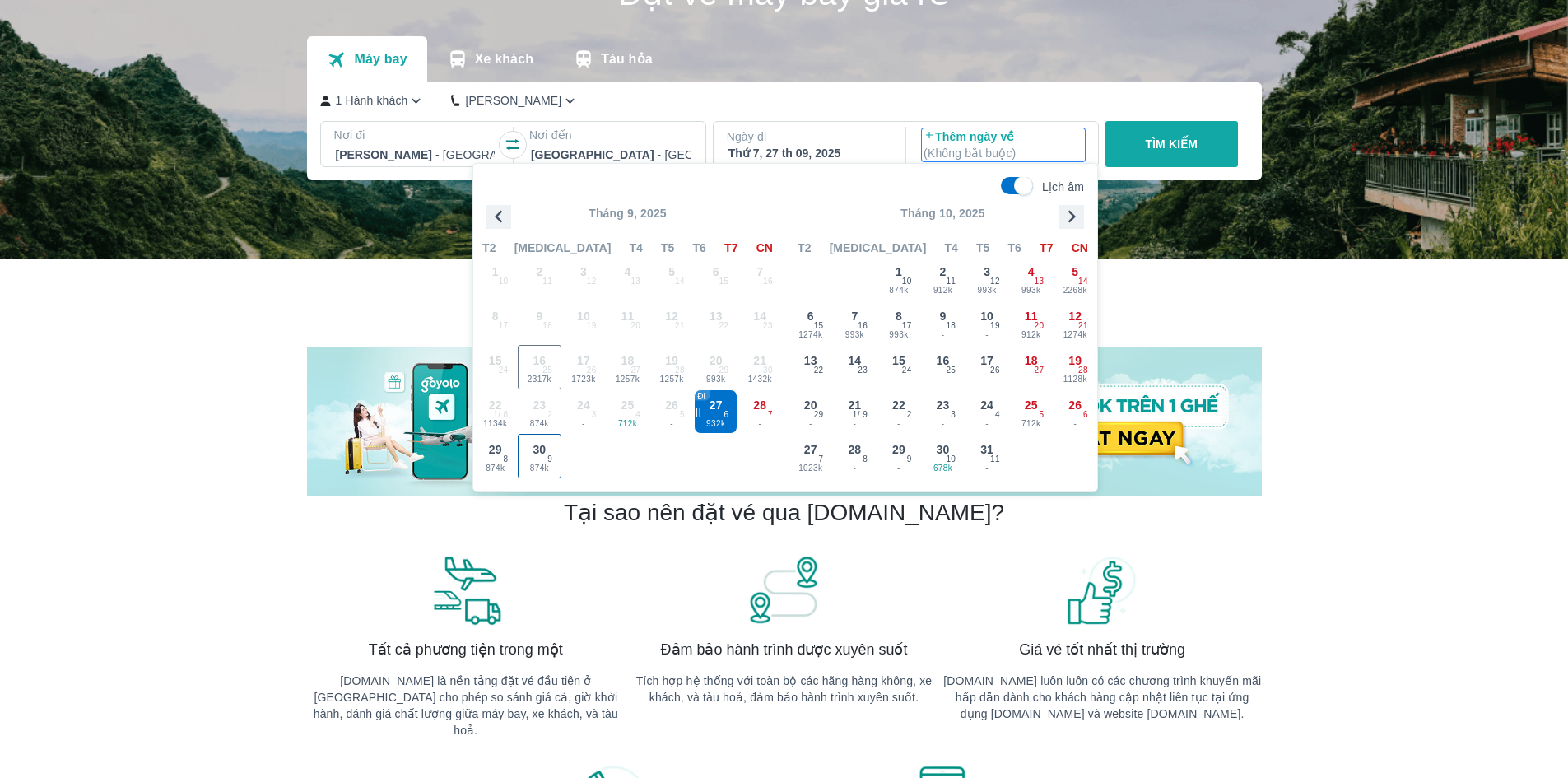
click at [533, 461] on div "30 874k 9" at bounding box center [540, 456] width 43 height 43
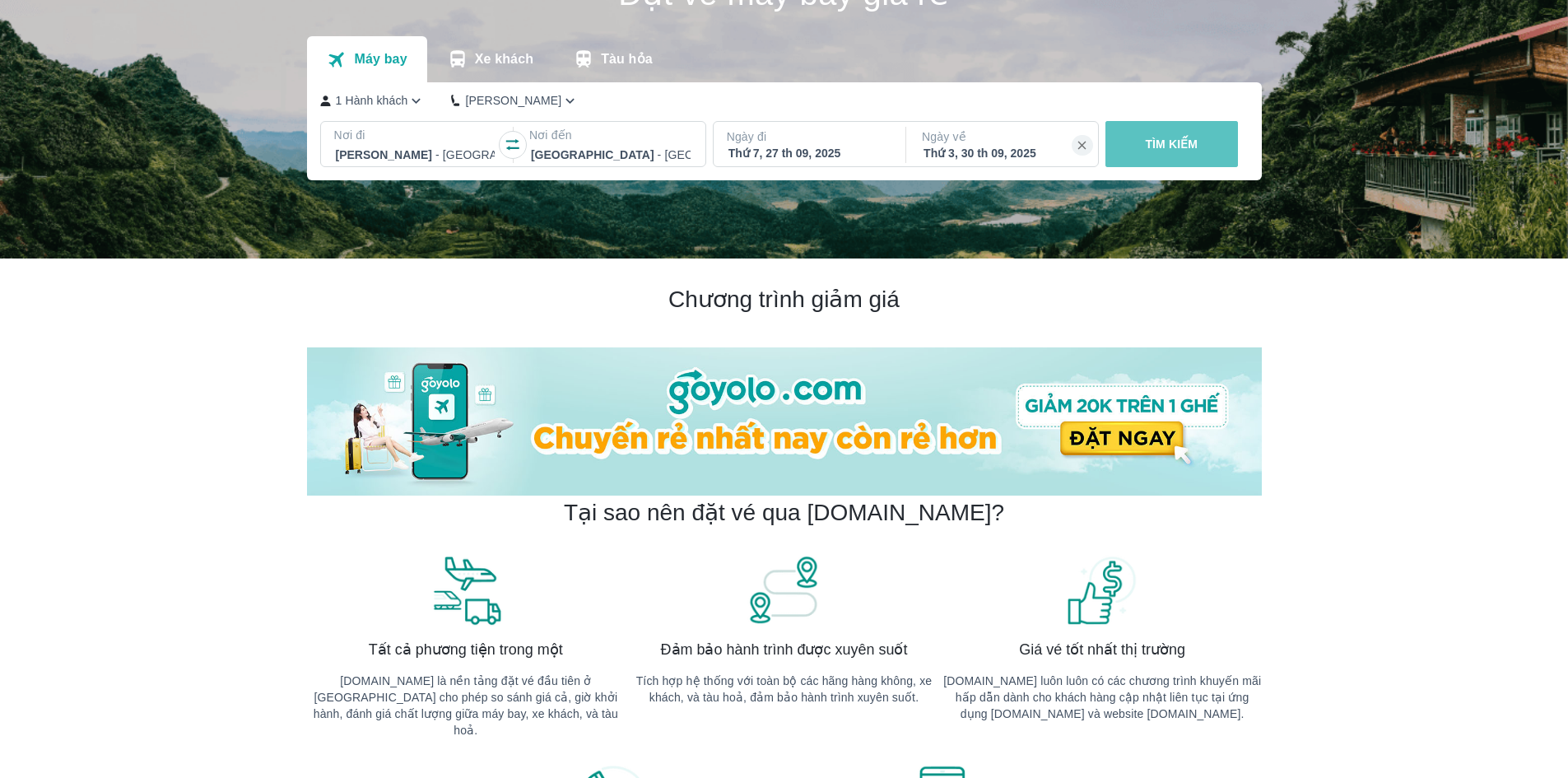
click at [1133, 141] on button "TÌM KIẾM" at bounding box center [1172, 144] width 133 height 46
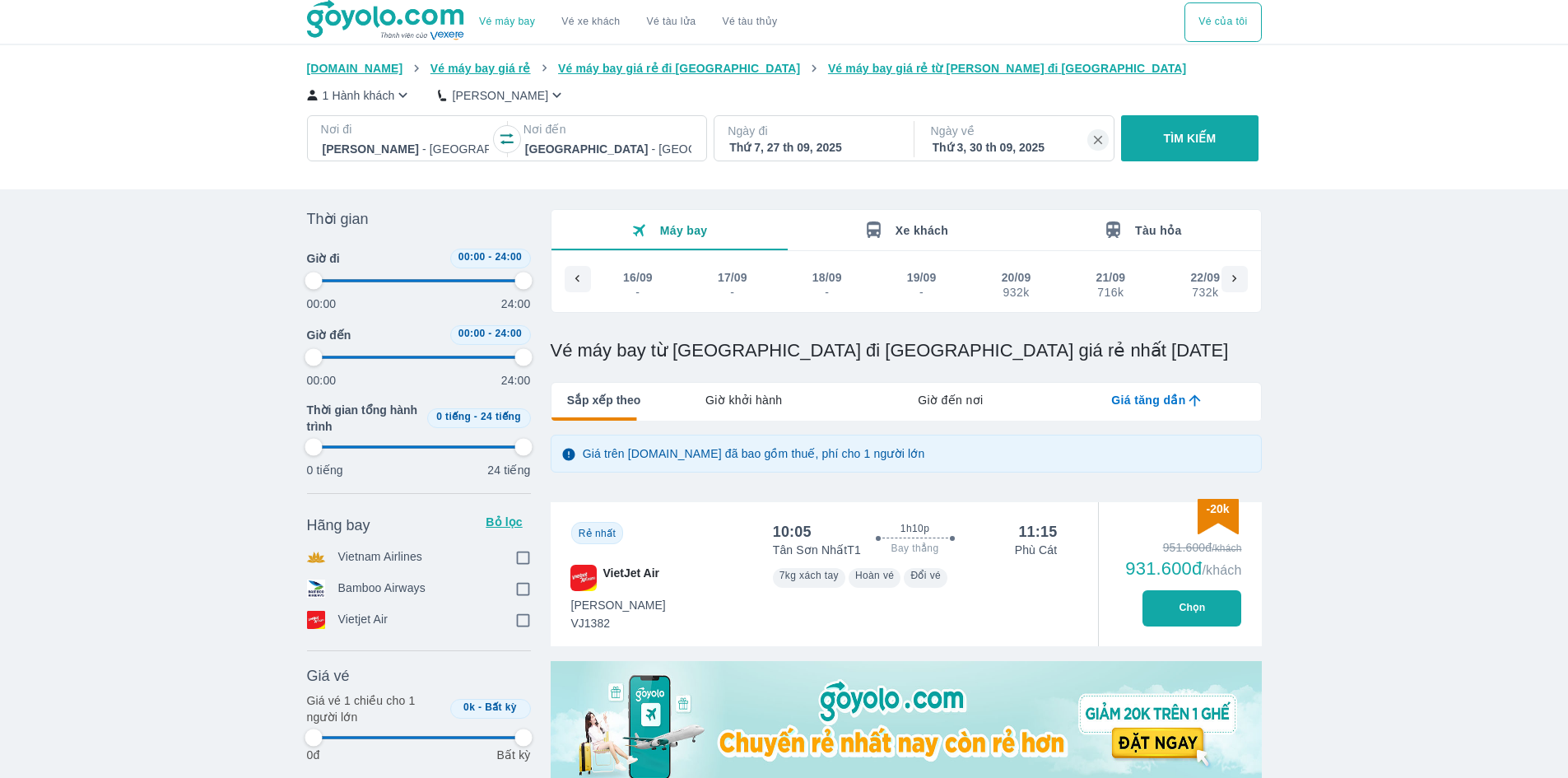
scroll to position [0, 546]
type input "97.9166666666667"
checkbox input "true"
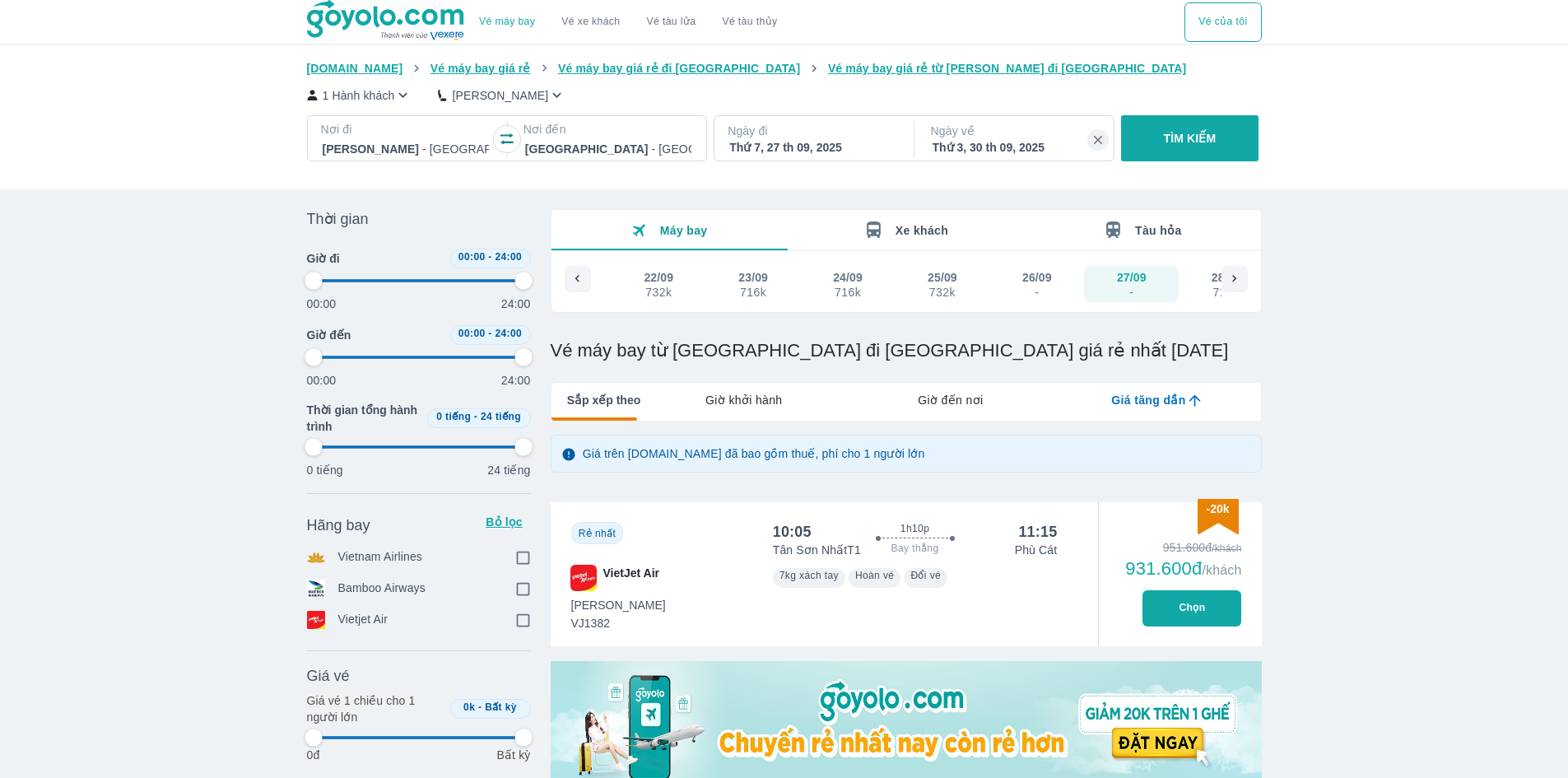
checkbox input "true"
type input "97.9166666666667"
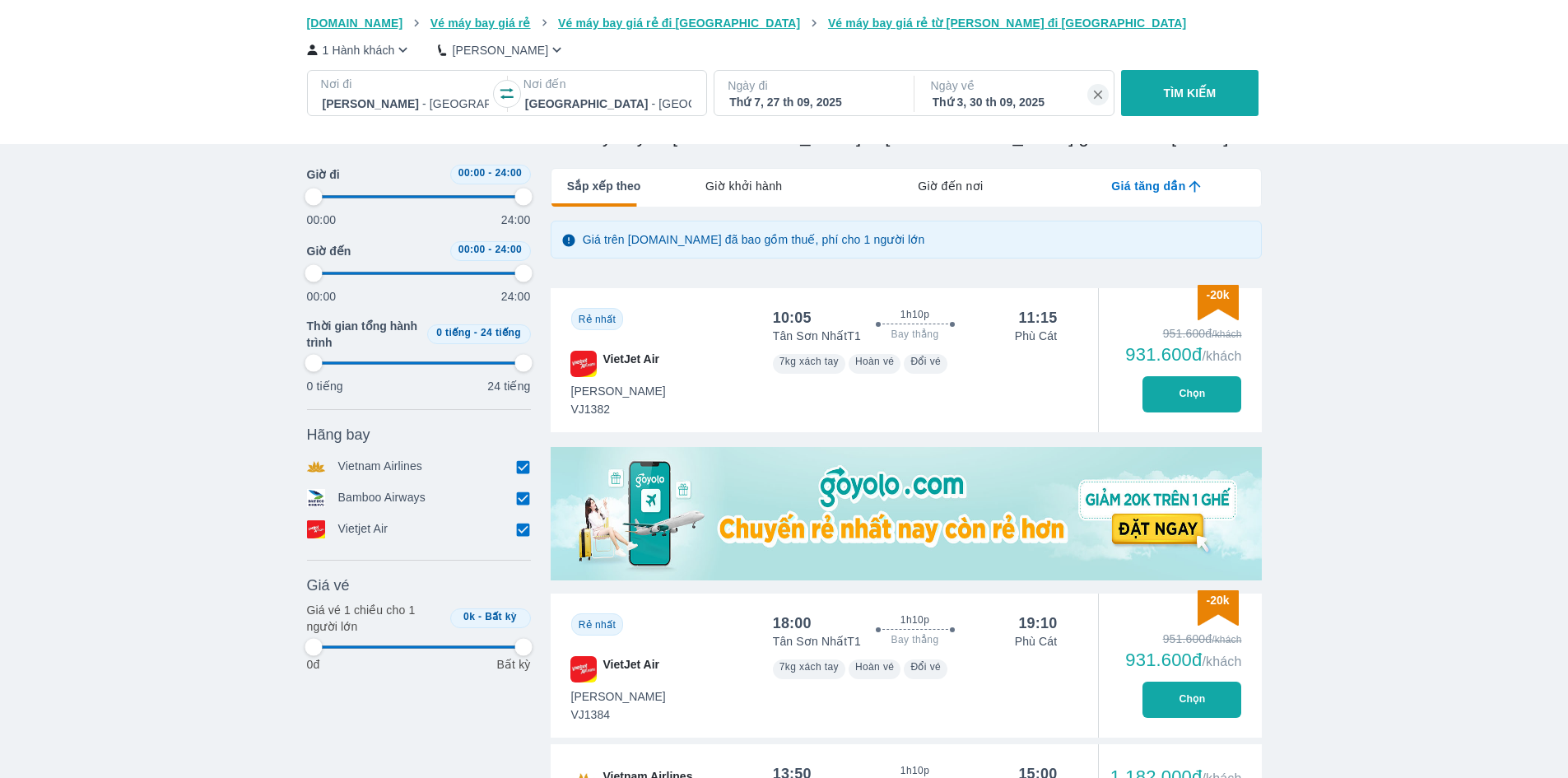
type input "97.9166666666667"
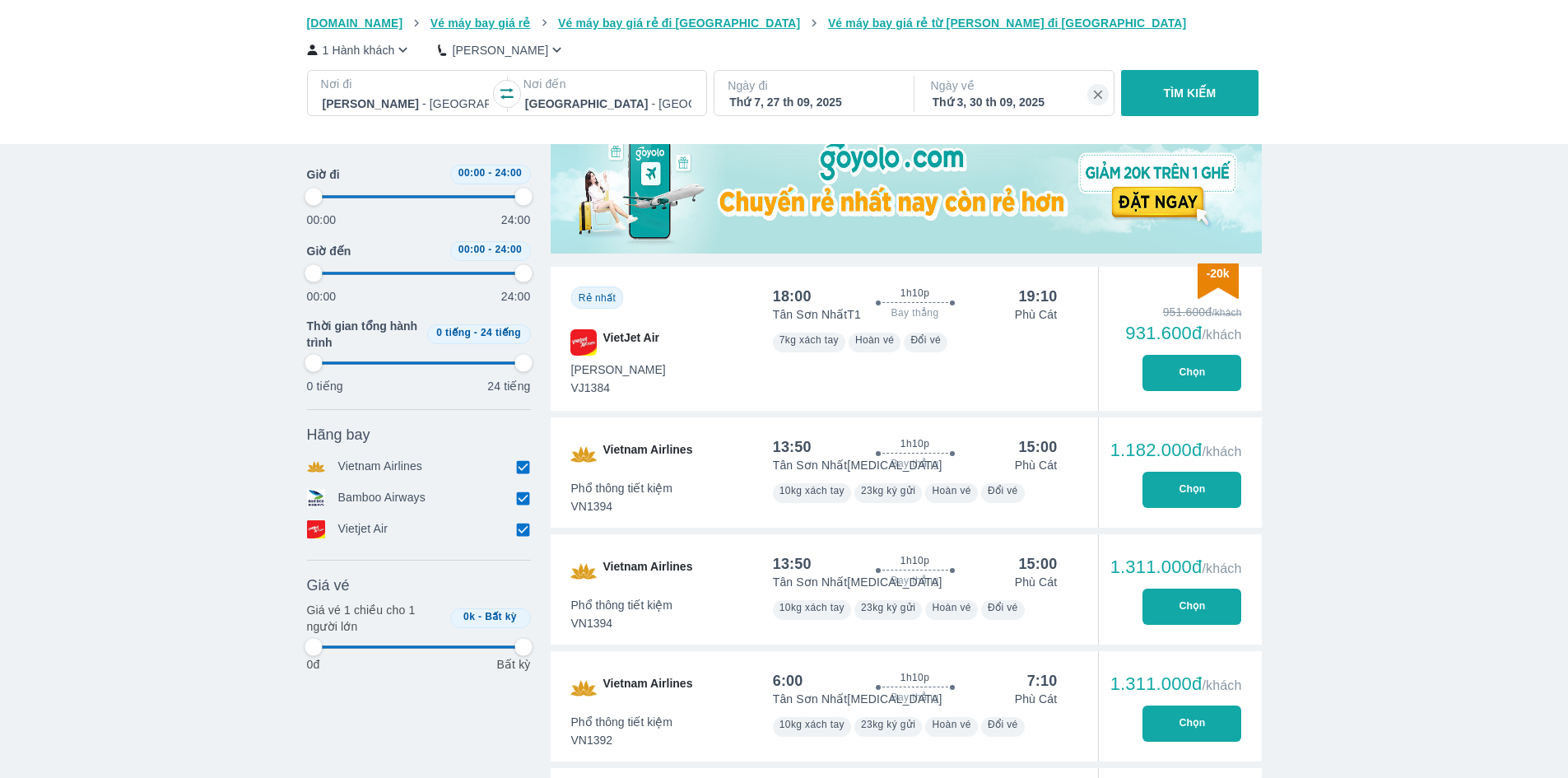
scroll to position [576, 0]
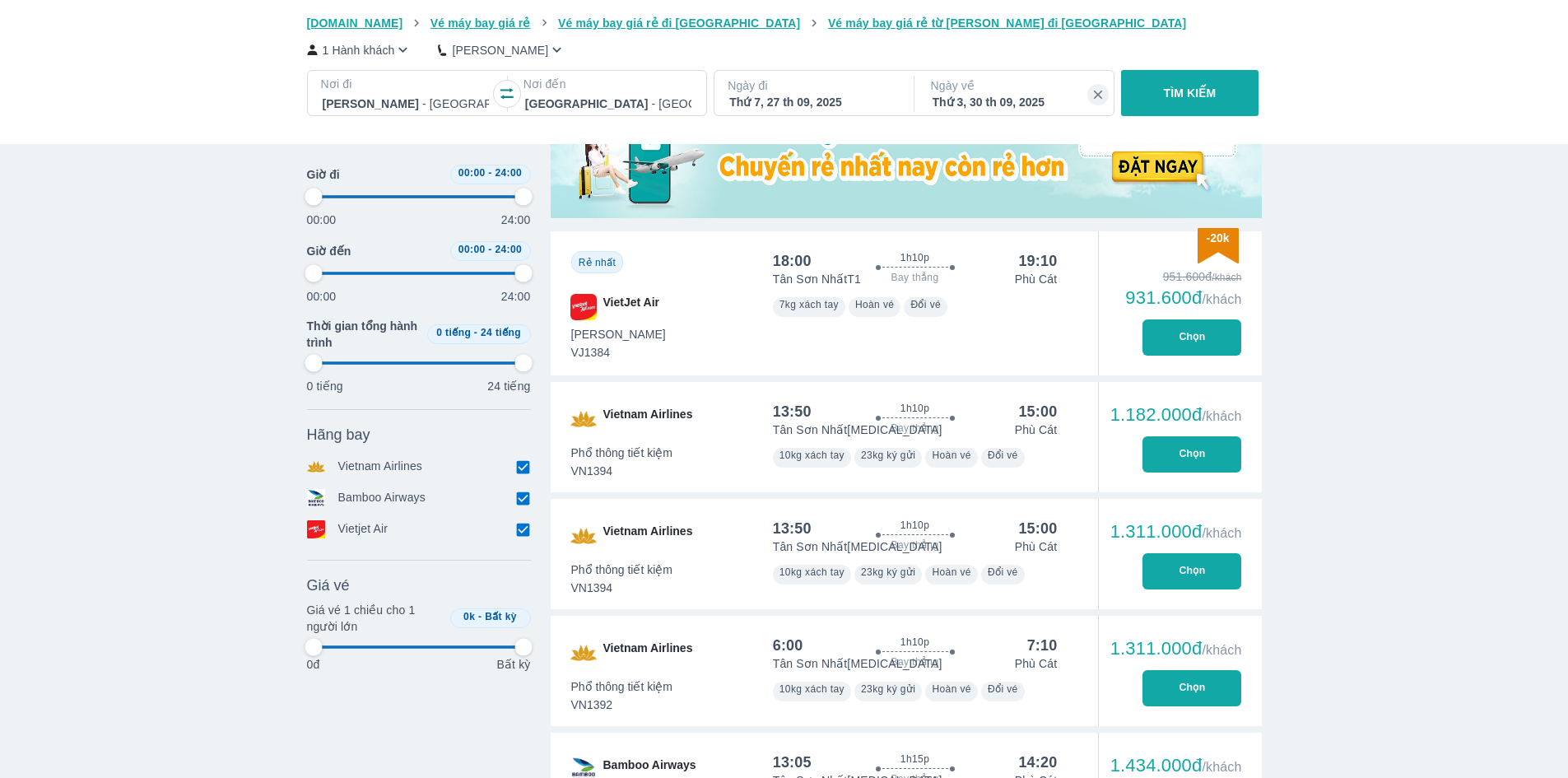
type input "97.9166666666667"
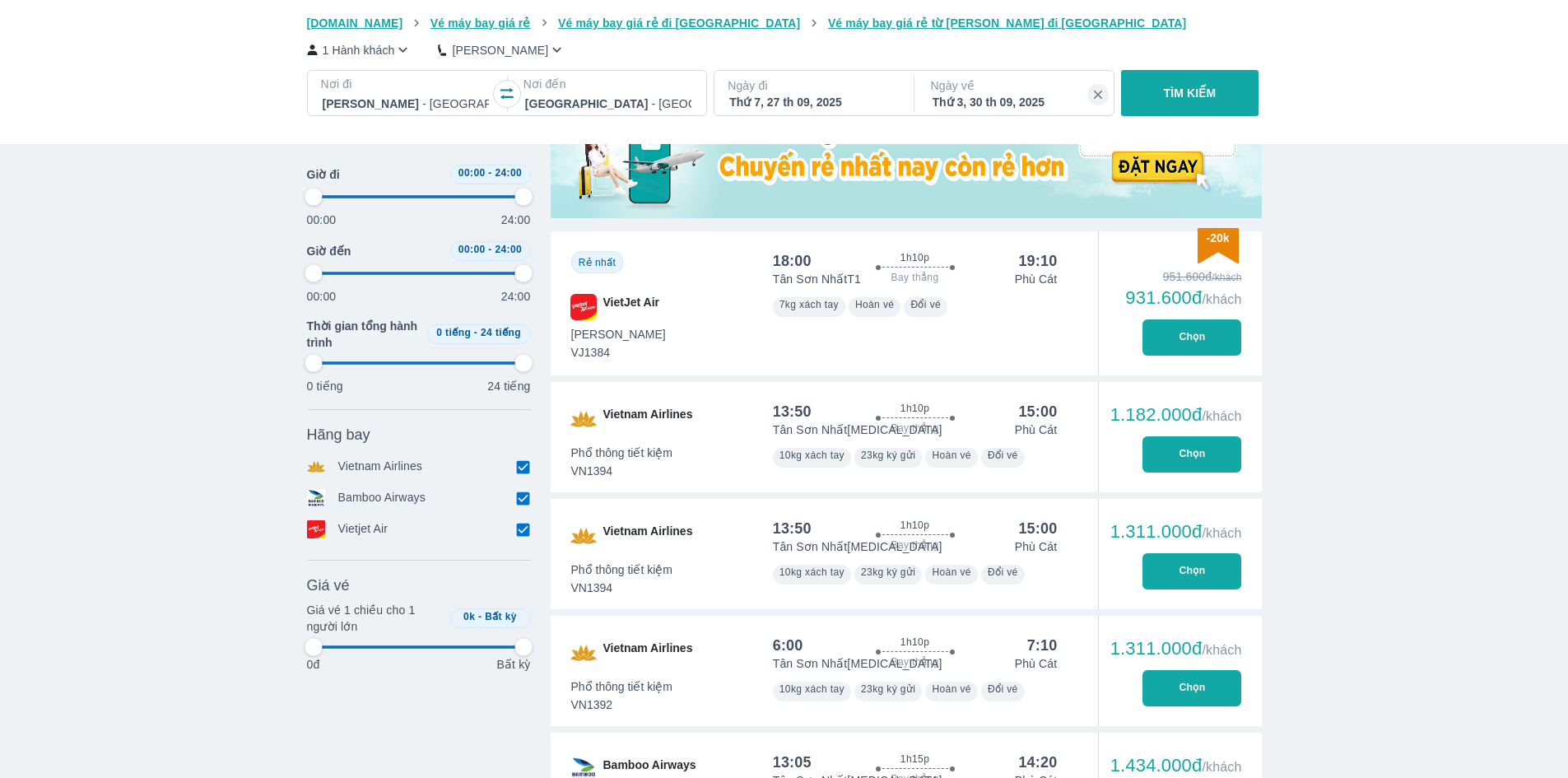
type input "97.9166666666667"
click at [1199, 349] on button "Chọn" at bounding box center [1192, 338] width 99 height 36
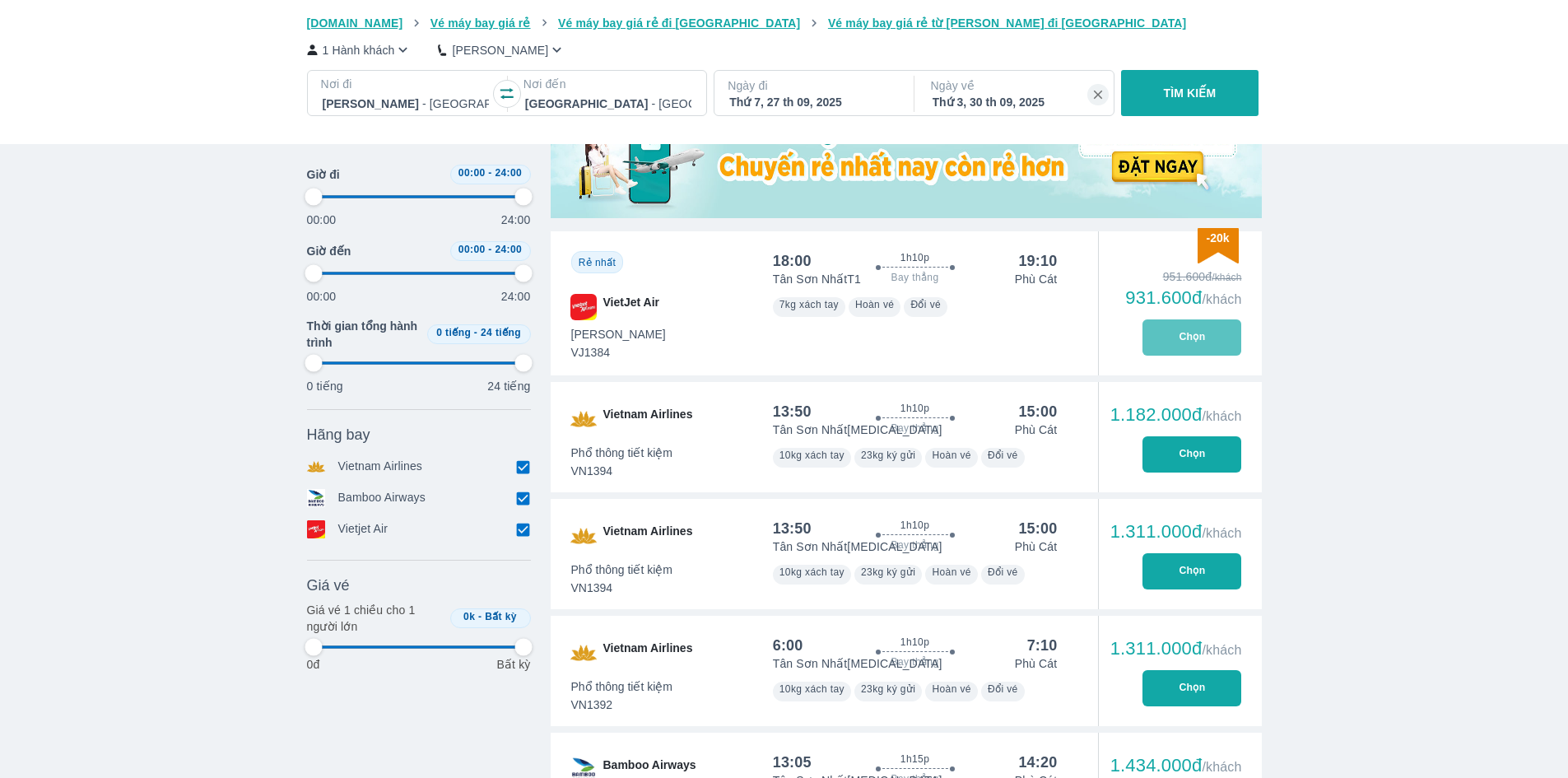
type input "97.9166666666667"
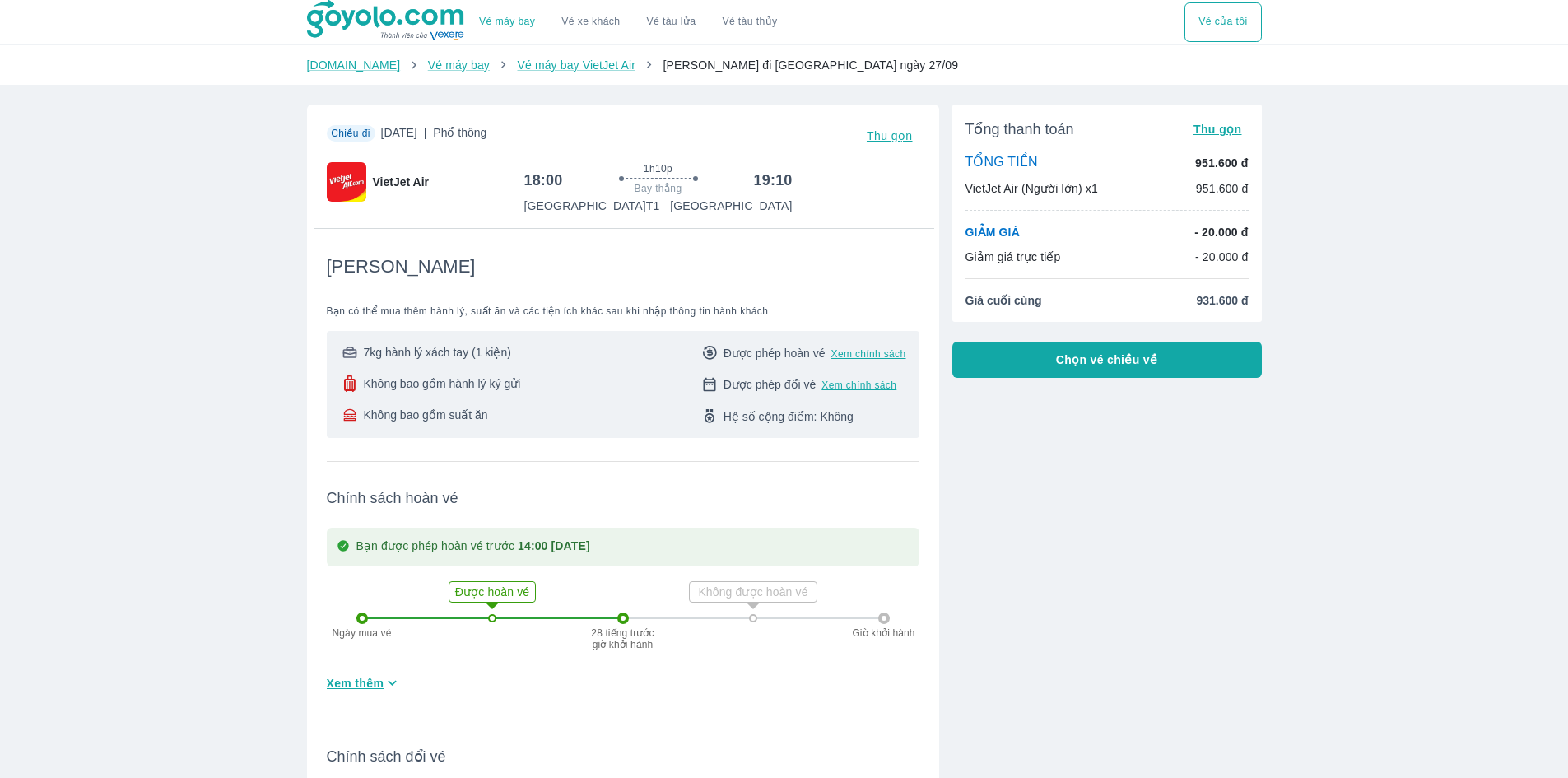
click at [1098, 372] on button "Chọn vé chiều về" at bounding box center [1106, 359] width 310 height 36
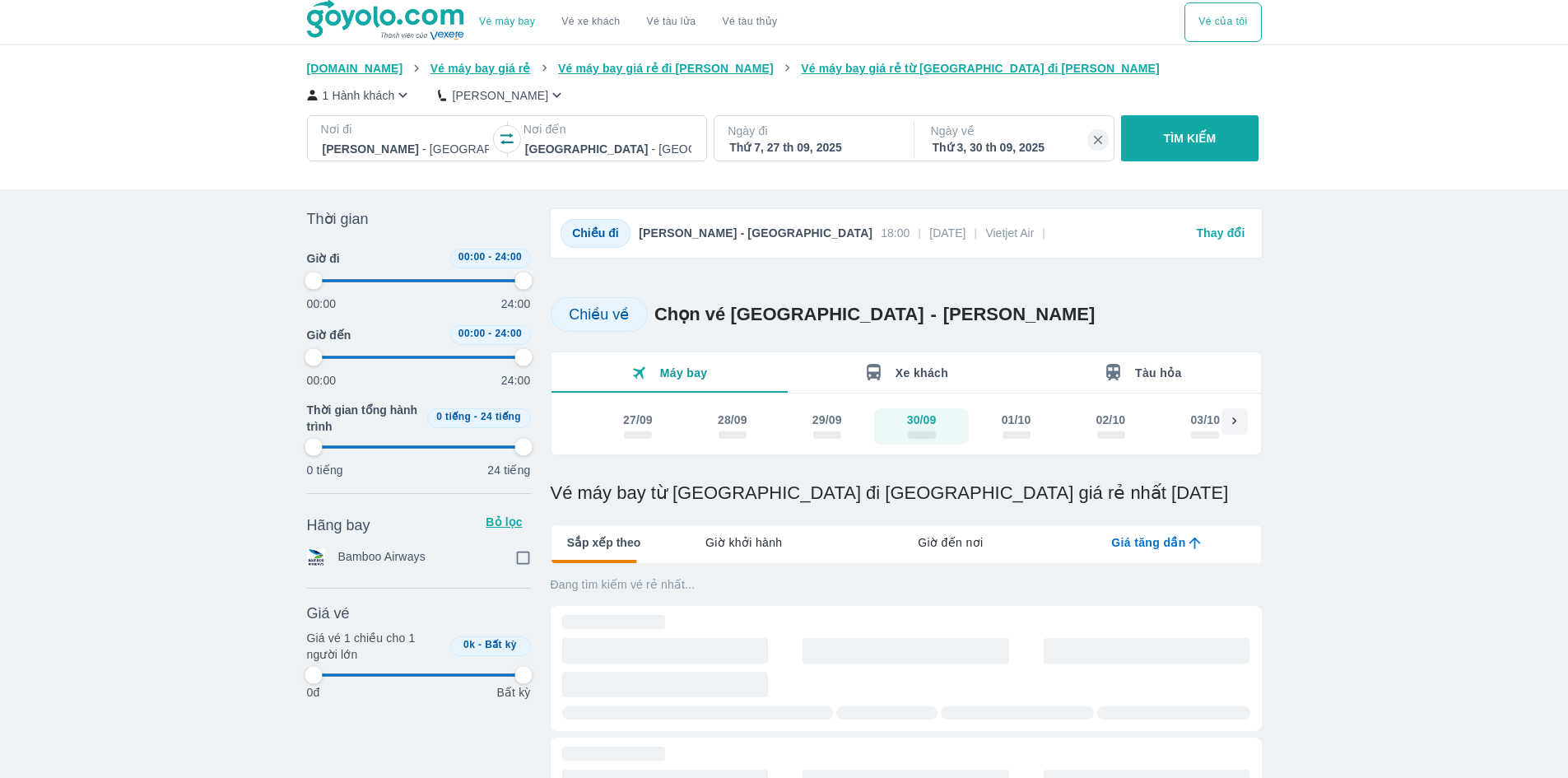
type input "97.9166666666667"
checkbox input "true"
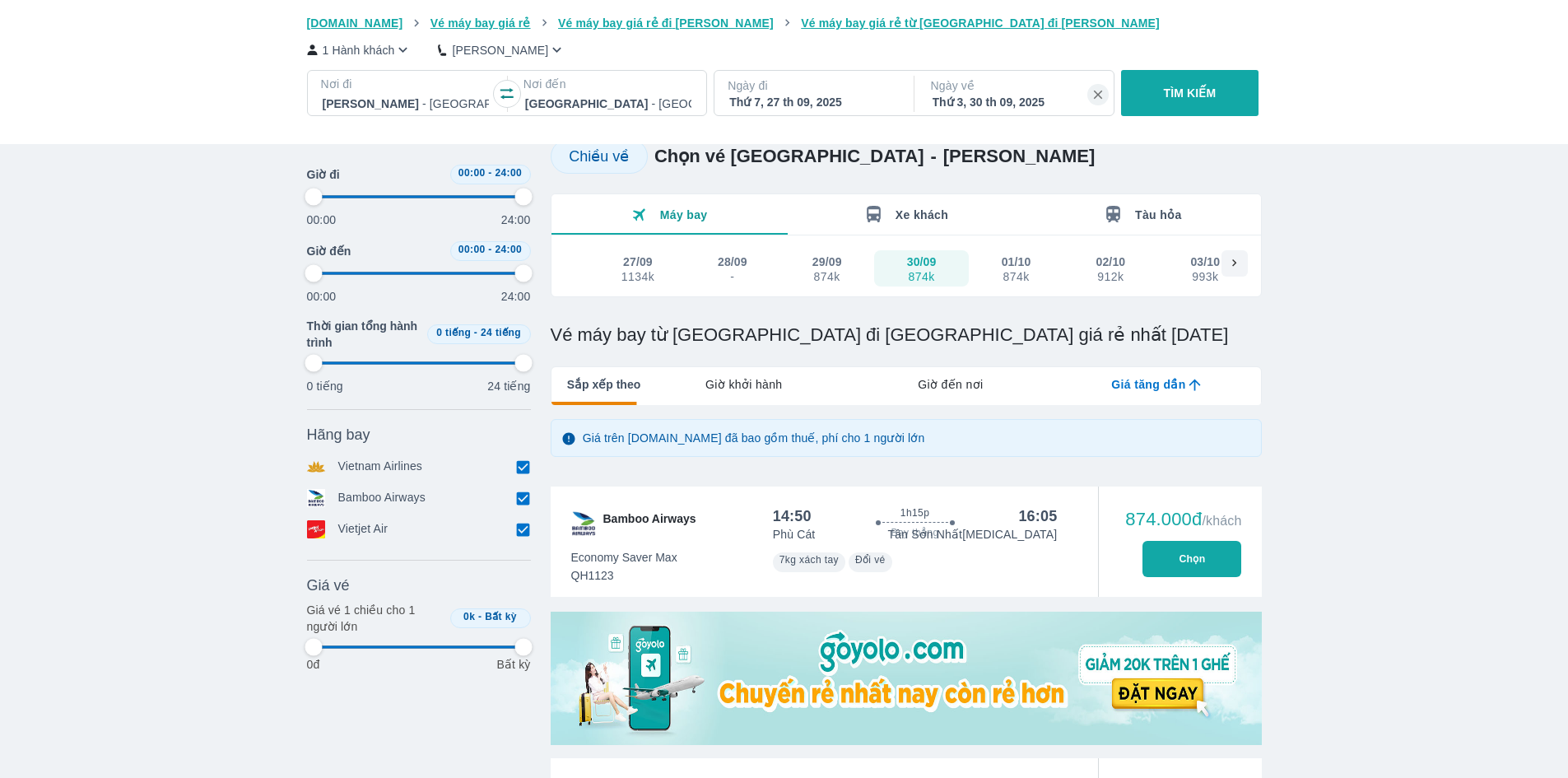
type input "97.9166666666667"
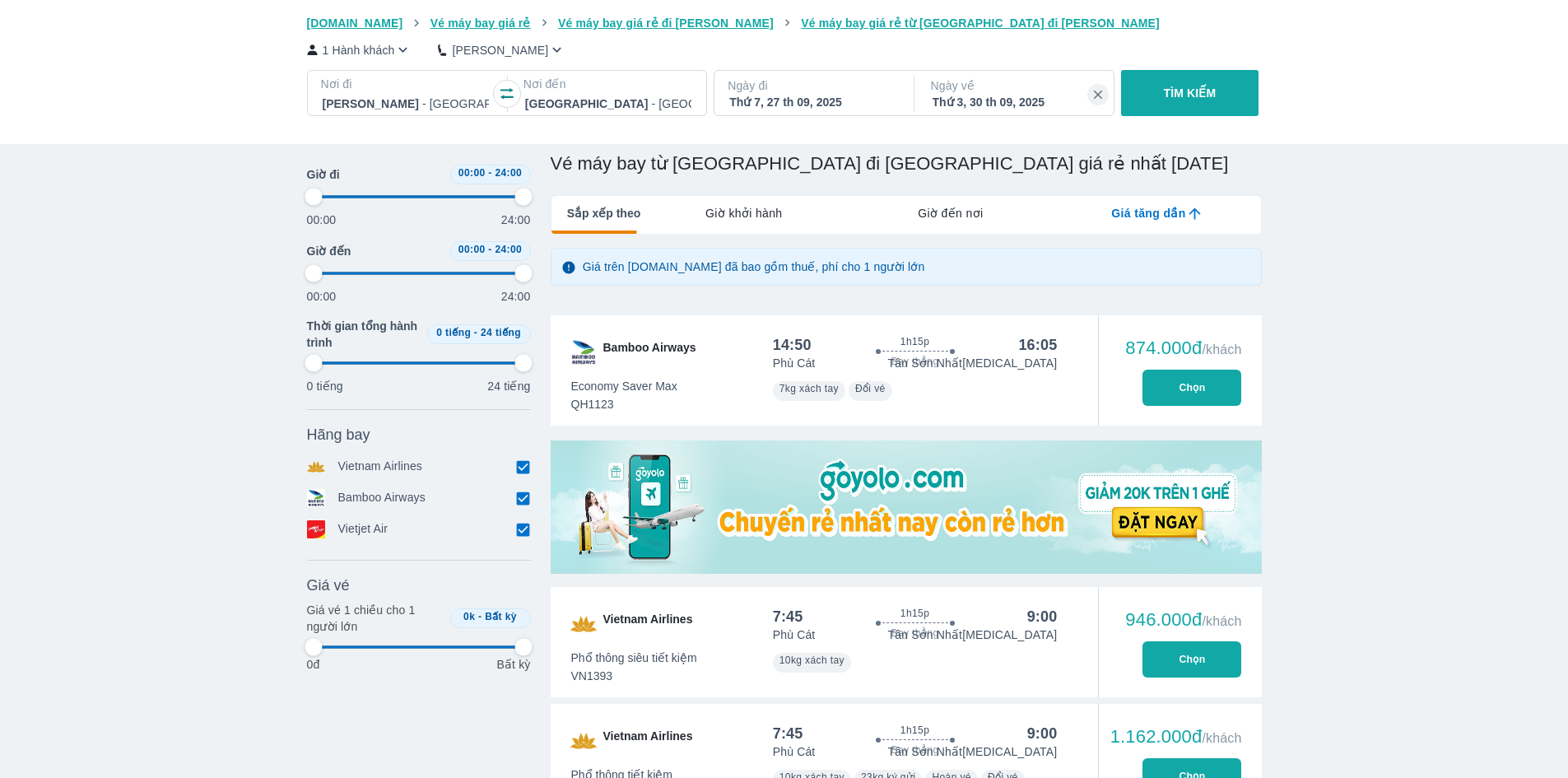
type input "97.9166666666667"
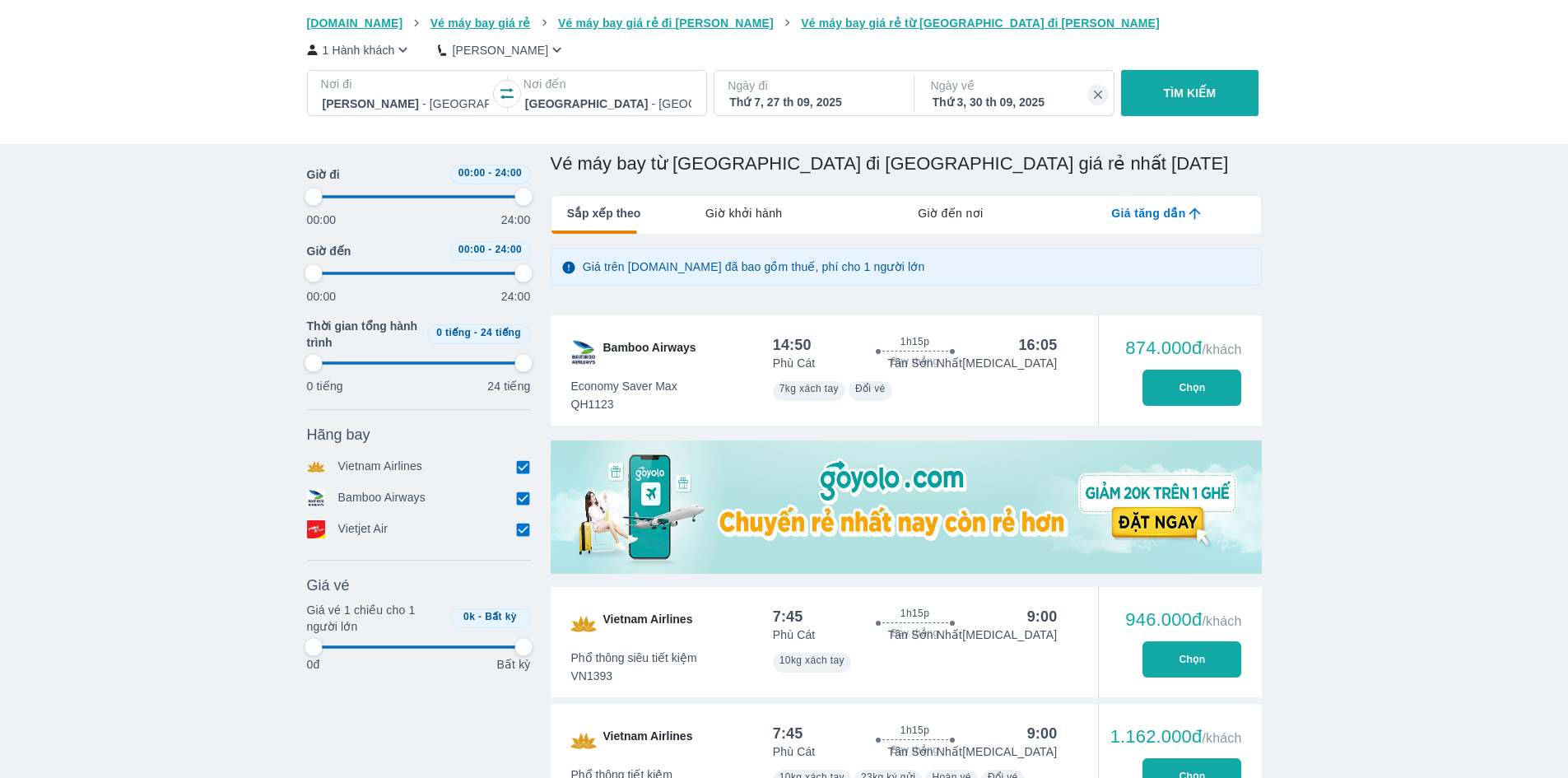
type input "97.9166666666667"
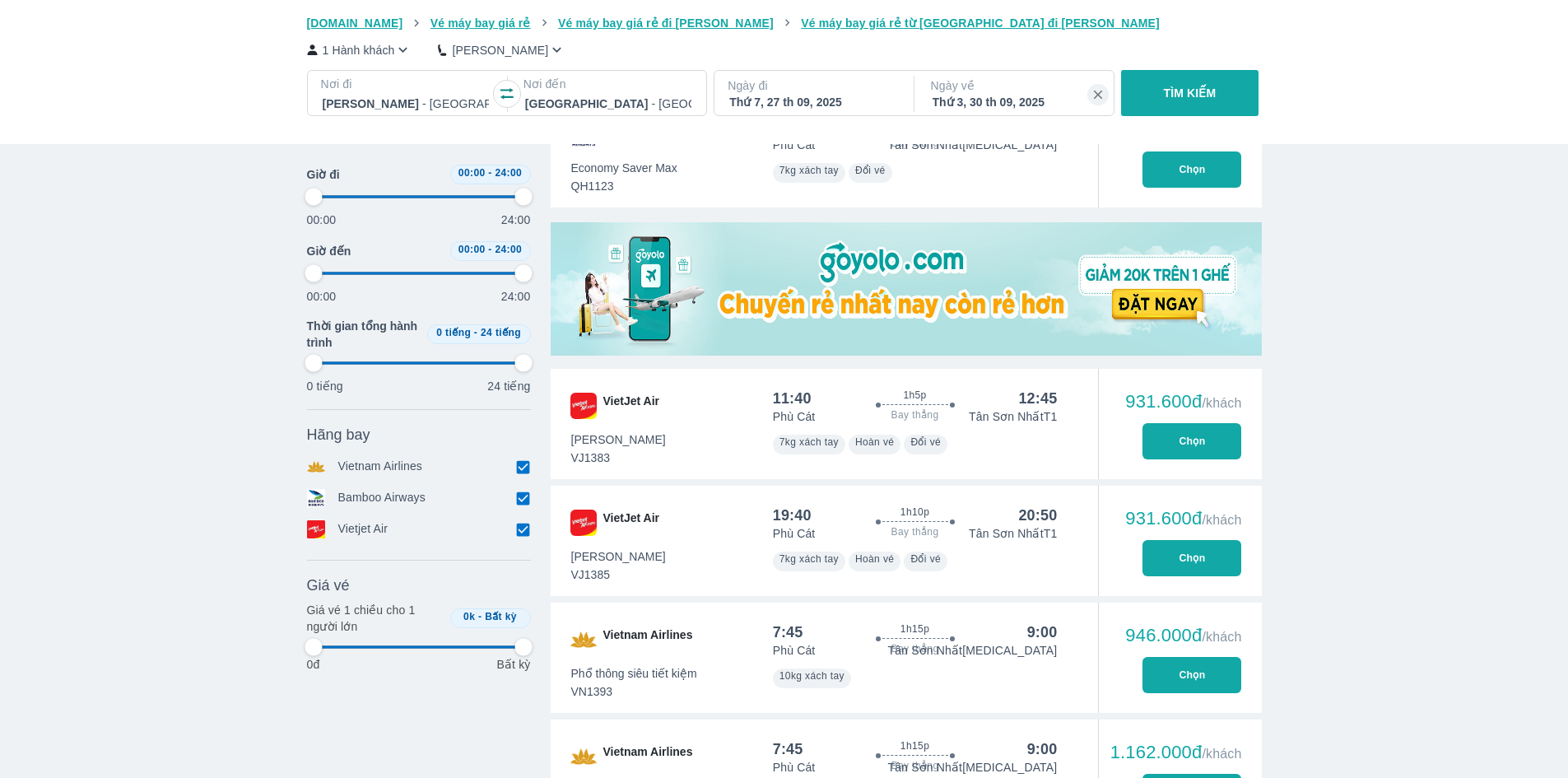
scroll to position [576, 0]
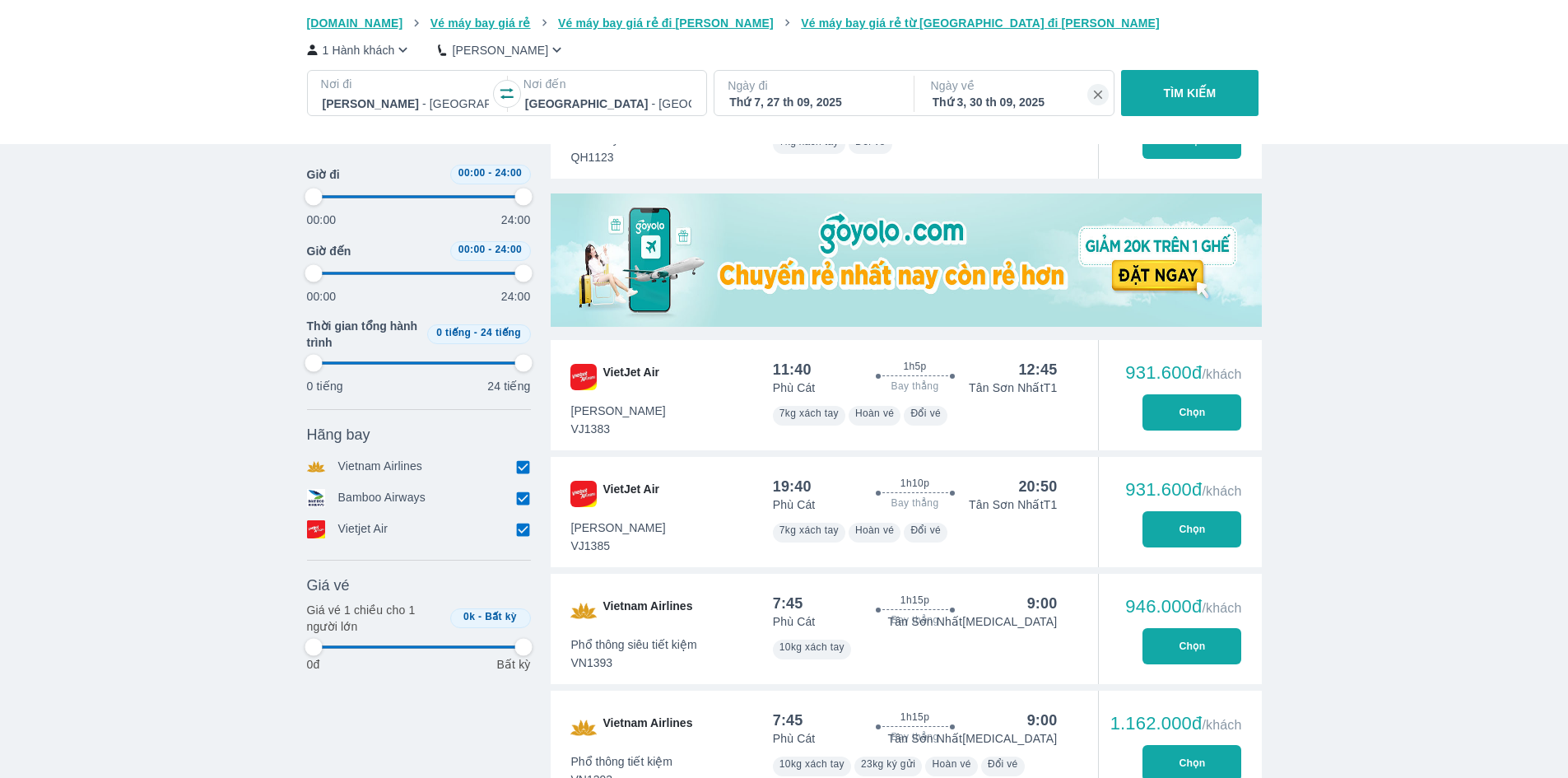
click at [1204, 535] on button "Chọn" at bounding box center [1192, 529] width 99 height 36
type input "97.9166666666667"
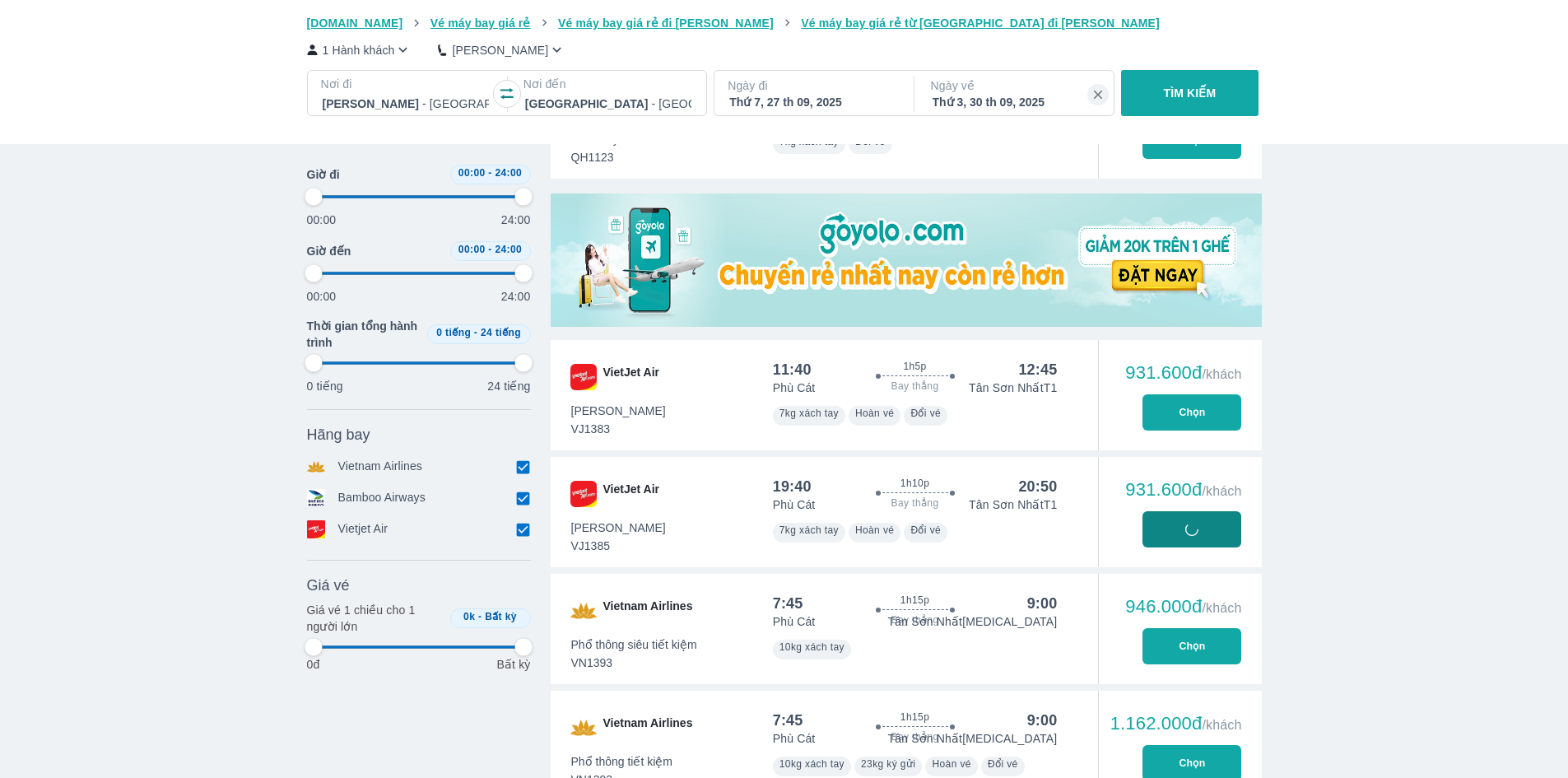
type input "97.9166666666667"
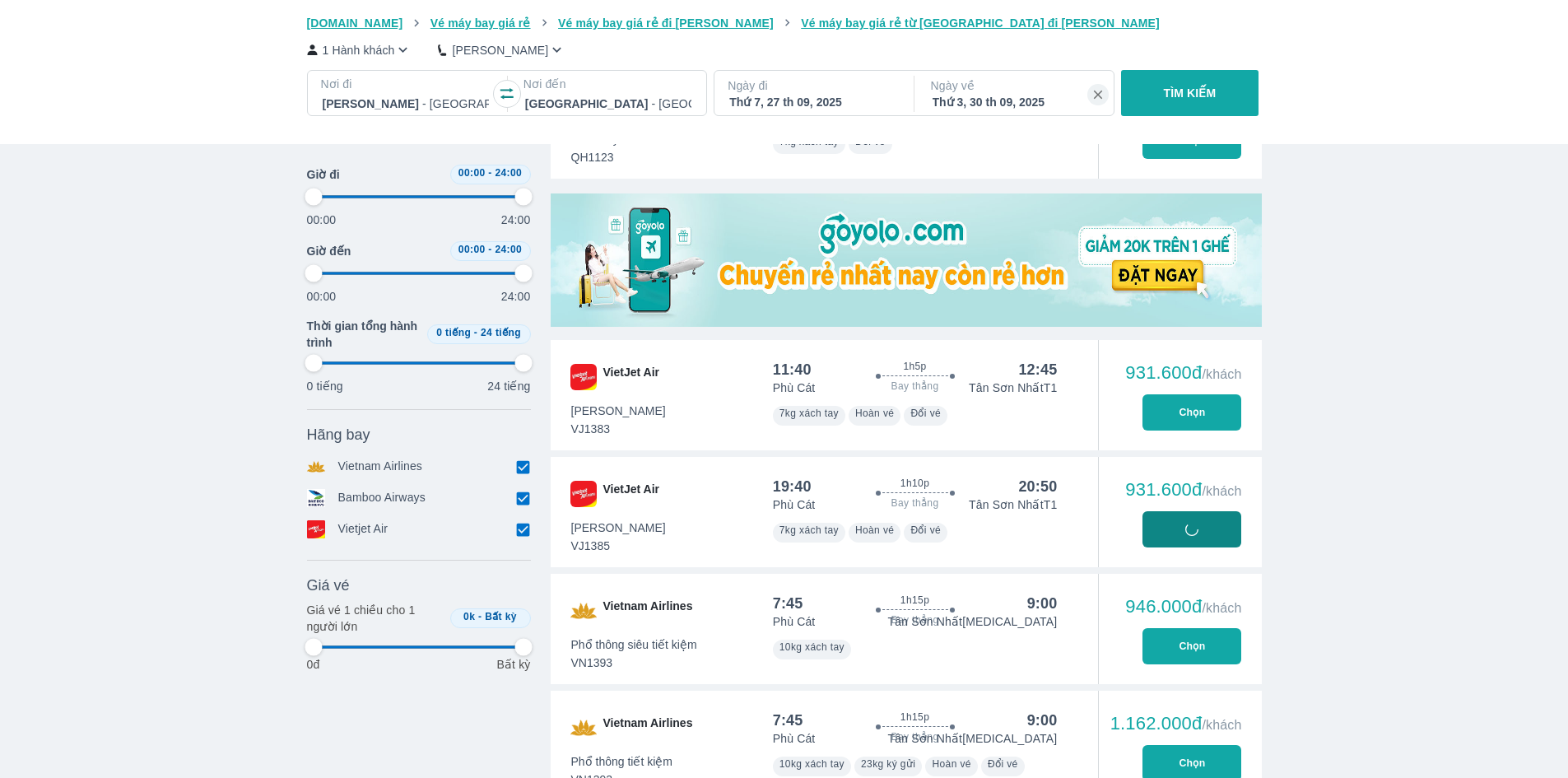
type input "97.9166666666667"
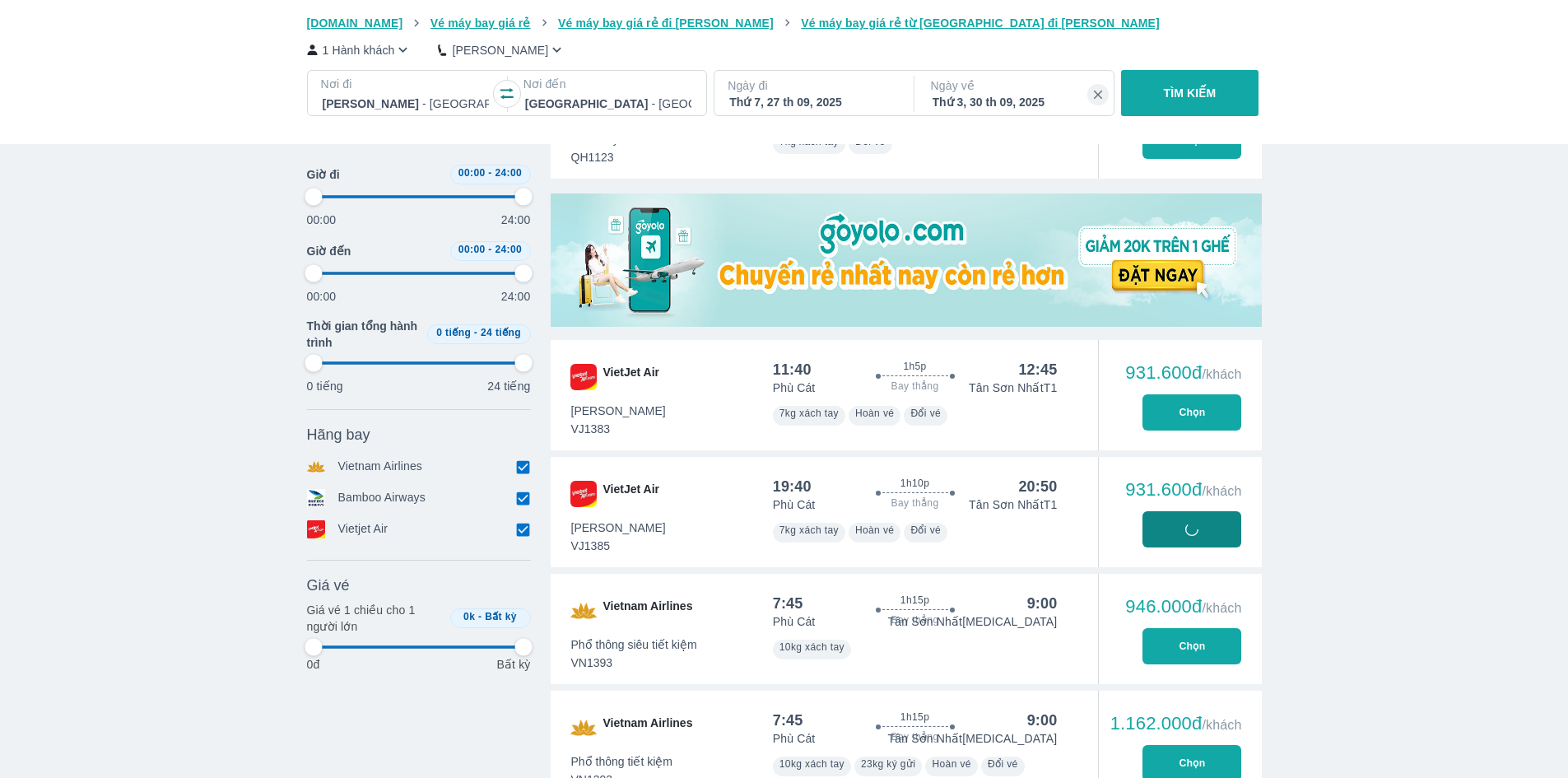
type input "97.9166666666667"
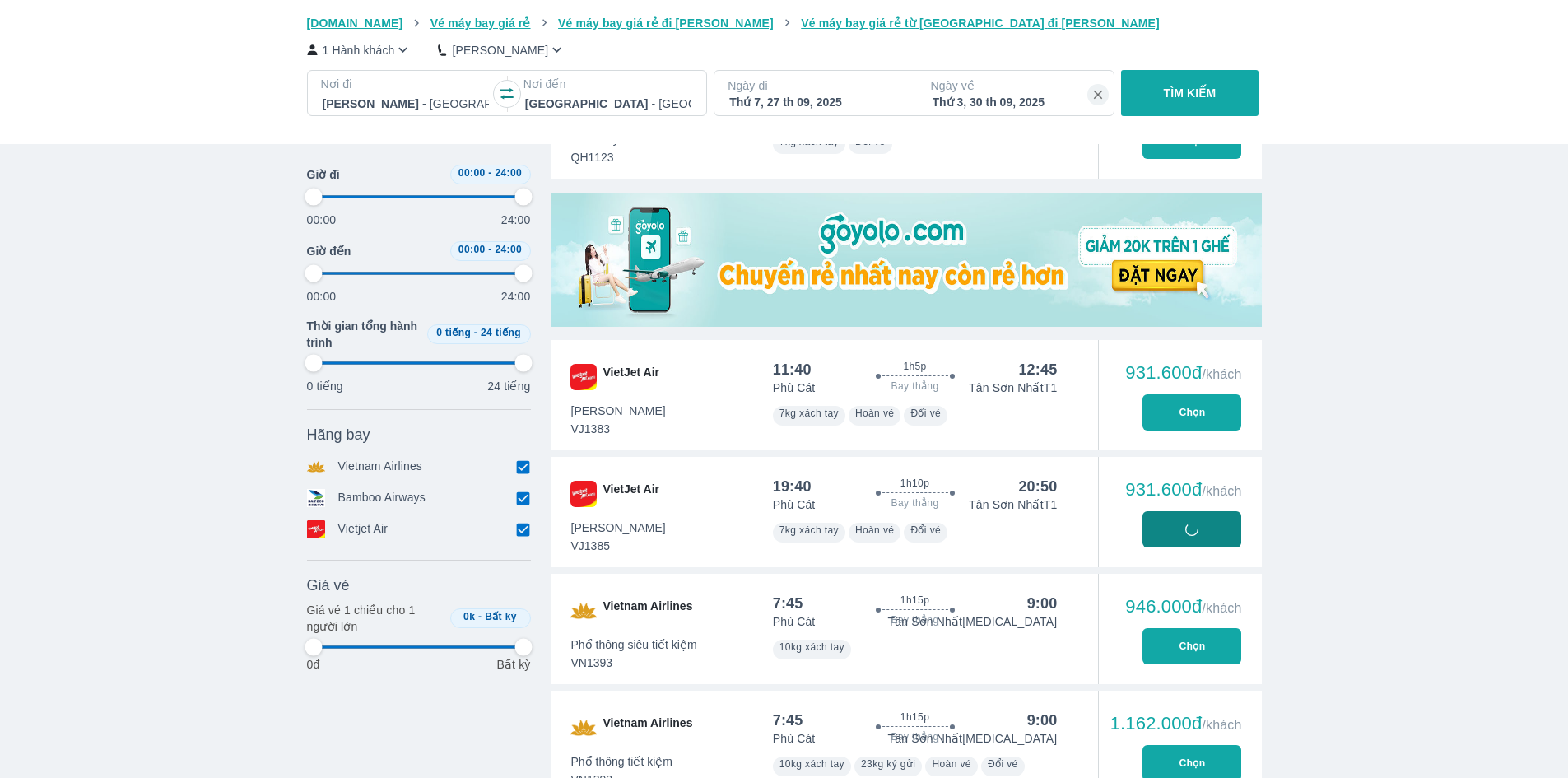
type input "97.9166666666667"
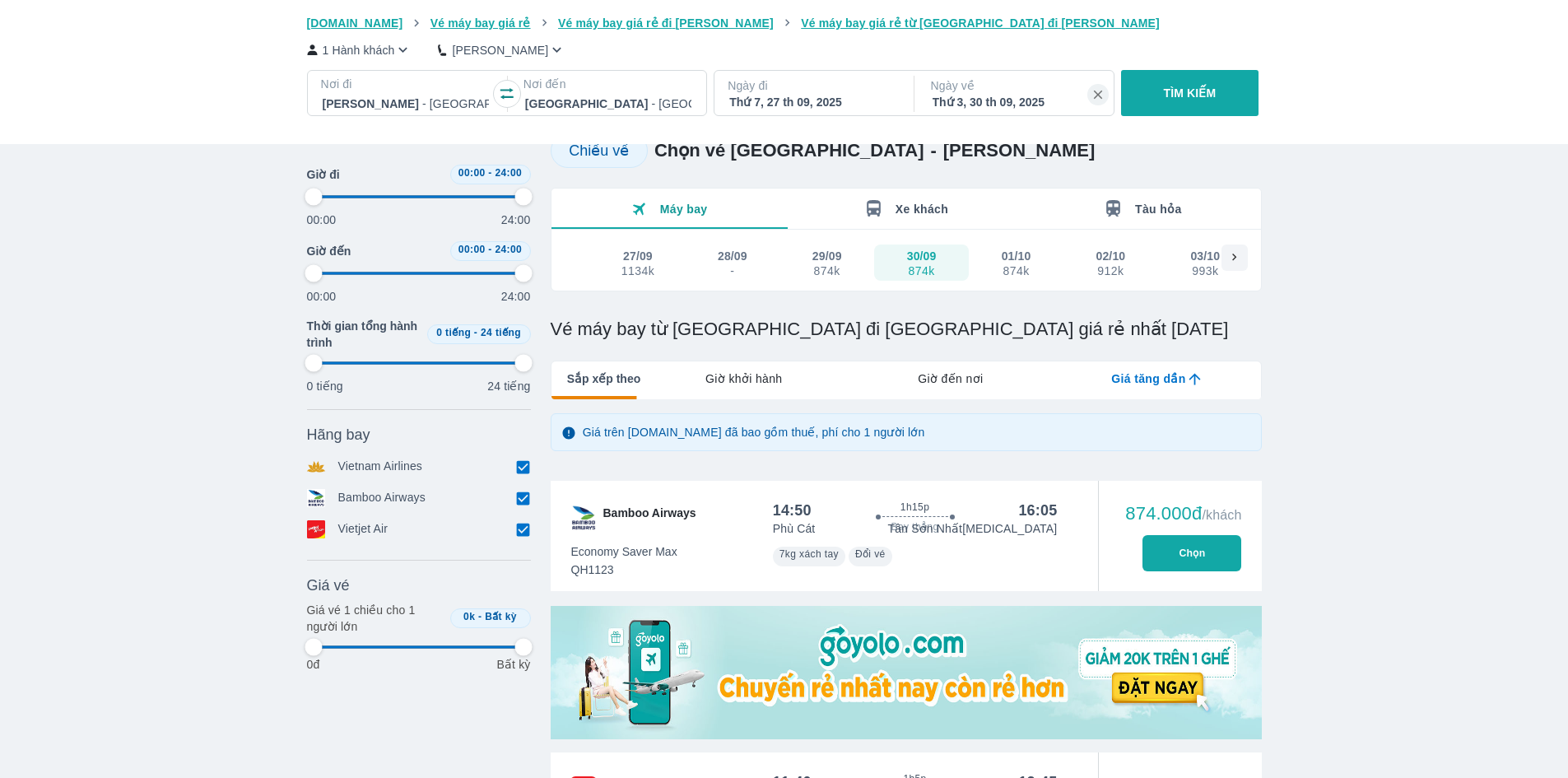
type input "97.9166666666667"
